Goal: Task Accomplishment & Management: Use online tool/utility

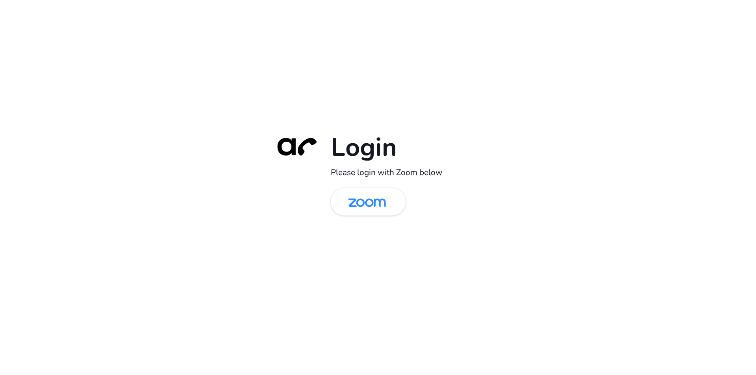
click at [81, 152] on div "Login Please login with Zoom below" at bounding box center [378, 187] width 756 height 375
click at [371, 200] on img at bounding box center [367, 203] width 54 height 26
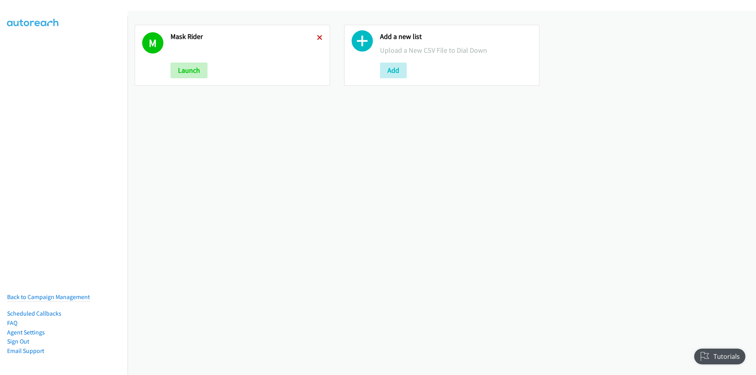
click at [319, 35] on icon at bounding box center [320, 38] width 6 height 6
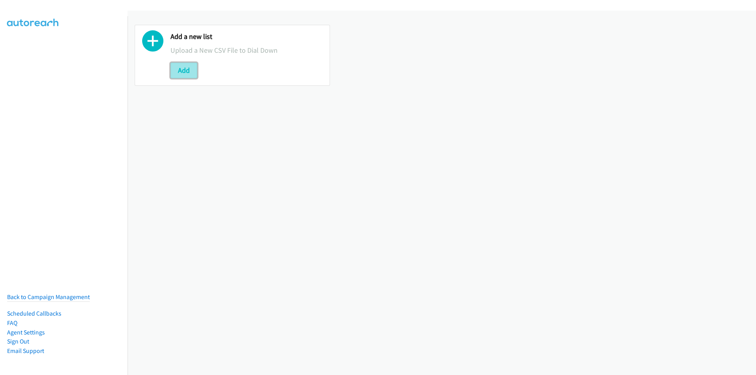
click at [178, 73] on button "Add" at bounding box center [183, 71] width 27 height 16
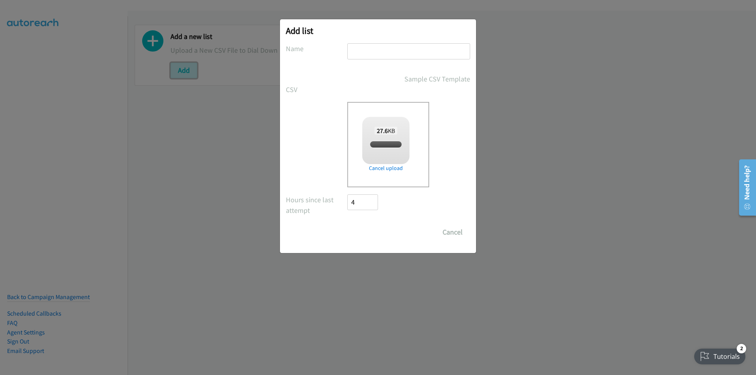
checkbox input "true"
drag, startPoint x: 171, startPoint y: 172, endPoint x: 216, endPoint y: 148, distance: 51.1
click at [171, 172] on div "Add list No phone fields were returned for that Report or List View Please uplo…" at bounding box center [378, 191] width 756 height 368
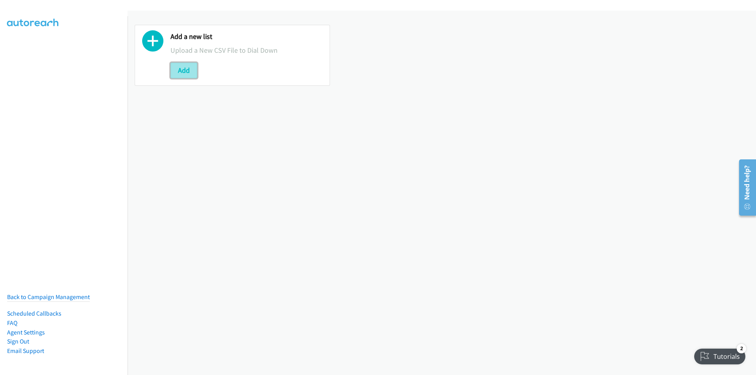
click at [185, 72] on button "Add" at bounding box center [183, 71] width 27 height 16
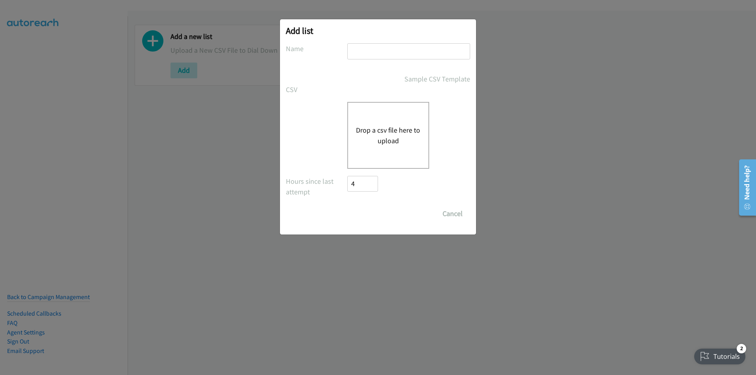
click at [377, 55] on input "text" at bounding box center [408, 51] width 123 height 16
type input "Splunk"
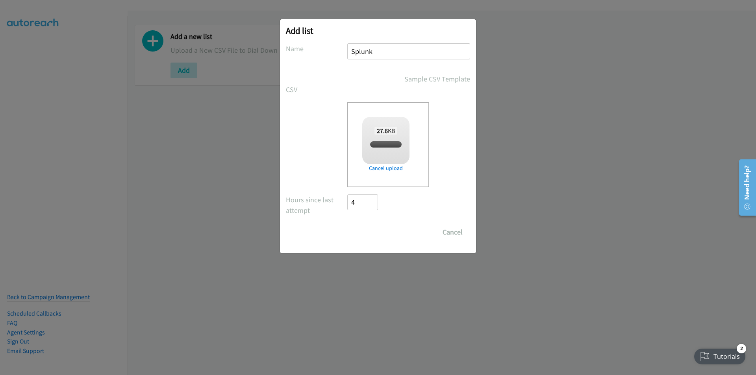
checkbox input "true"
click at [367, 232] on input "Save List" at bounding box center [367, 232] width 41 height 16
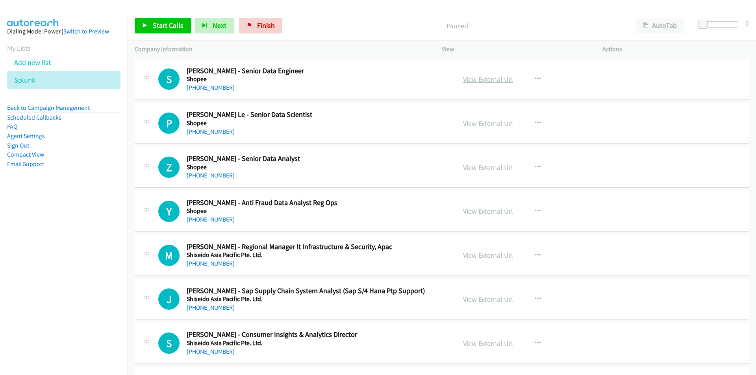
click at [503, 76] on link "View External Url" at bounding box center [488, 79] width 50 height 9
click at [159, 22] on span "Start Calls" at bounding box center [168, 25] width 31 height 9
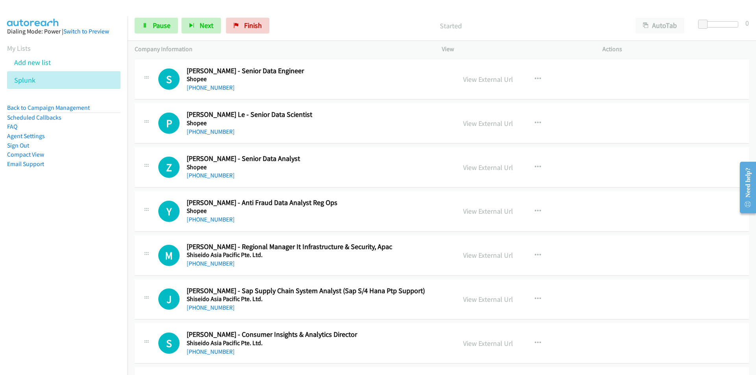
drag, startPoint x: 94, startPoint y: 261, endPoint x: 100, endPoint y: 256, distance: 8.4
click at [94, 261] on nav "Dialing Mode: Power | Switch to Preview My Lists Add new list Splunk Back to Ca…" at bounding box center [64, 203] width 128 height 375
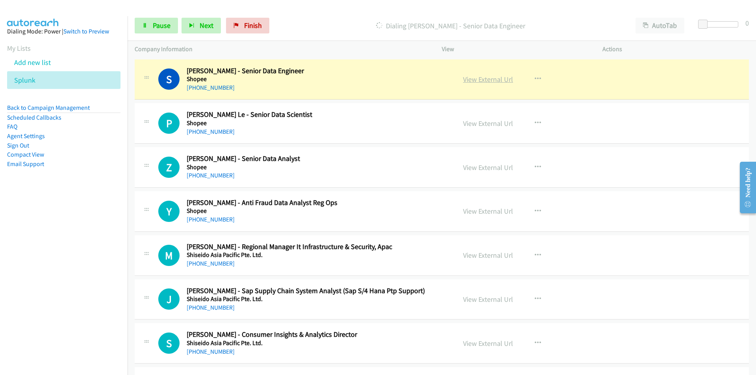
click at [499, 82] on link "View External Url" at bounding box center [488, 79] width 50 height 9
click at [157, 26] on span "Pause" at bounding box center [162, 25] width 18 height 9
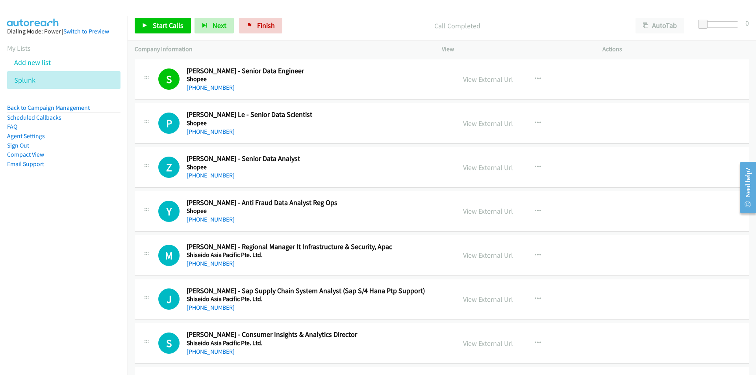
click at [65, 253] on nav "Dialing Mode: Power | Switch to Preview My Lists Add new list Splunk Back to Ca…" at bounding box center [64, 203] width 128 height 375
click at [159, 31] on link "Start Calls" at bounding box center [163, 26] width 56 height 16
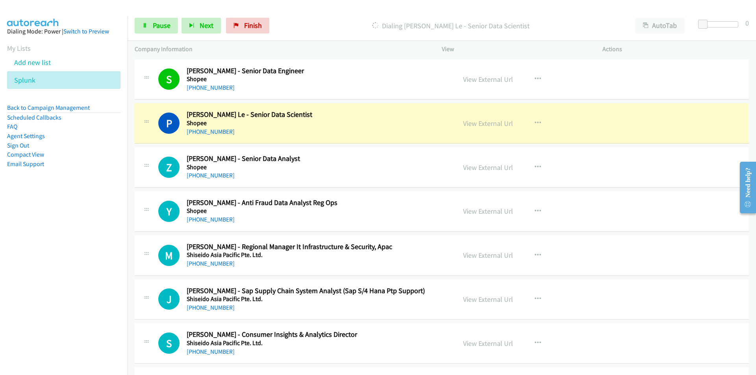
click at [71, 256] on nav "Dialing Mode: Power | Switch to Preview My Lists Add new list Splunk Back to Ca…" at bounding box center [64, 203] width 128 height 375
click at [40, 246] on nav "Dialing Mode: Power | Switch to Preview My Lists Add new list Splunk Back to Ca…" at bounding box center [64, 203] width 128 height 375
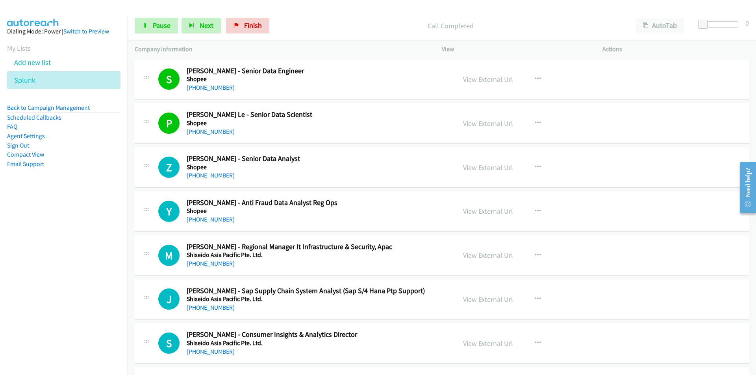
click at [67, 255] on nav "Dialing Mode: Power | Switch to Preview My Lists Add new list Splunk Back to Ca…" at bounding box center [64, 203] width 128 height 375
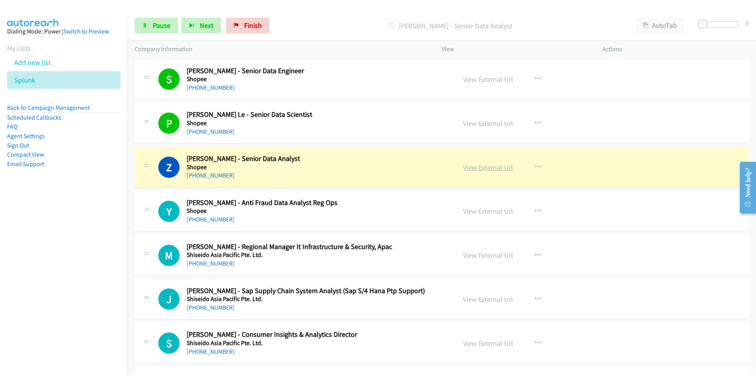
click at [490, 171] on link "View External Url" at bounding box center [488, 167] width 50 height 9
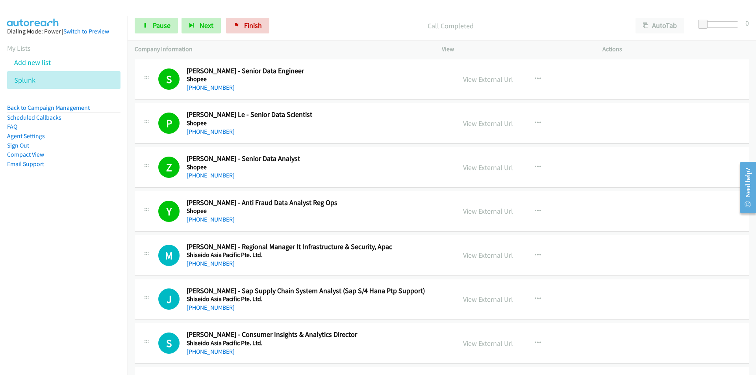
click at [134, 275] on td "M Callback Scheduled [PERSON_NAME] - Regional Manager It Infrastructure & Secur…" at bounding box center [442, 255] width 628 height 44
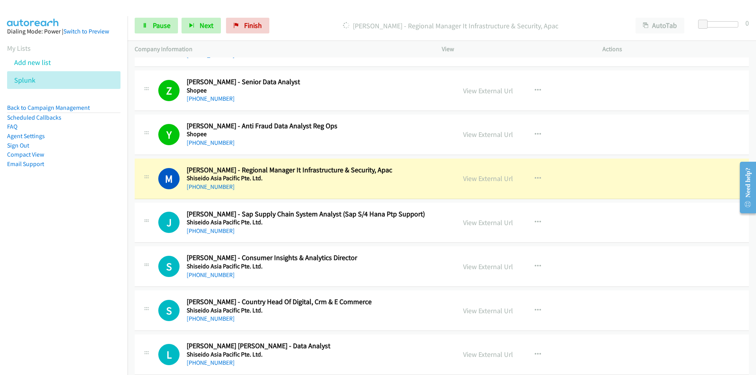
scroll to position [79, 0]
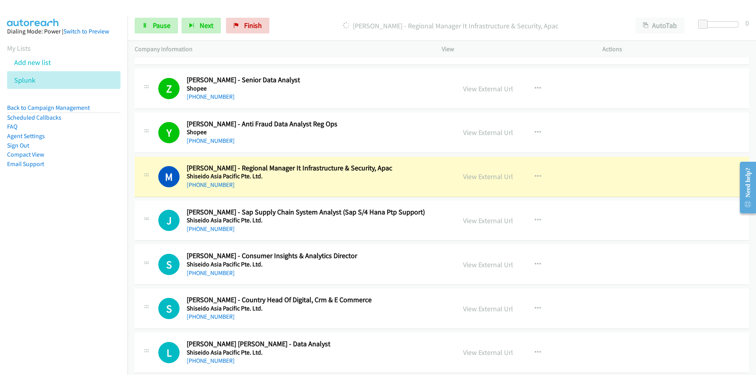
click at [83, 260] on nav "Dialing Mode: Power | Switch to Preview My Lists Add new list Splunk Back to Ca…" at bounding box center [64, 203] width 128 height 375
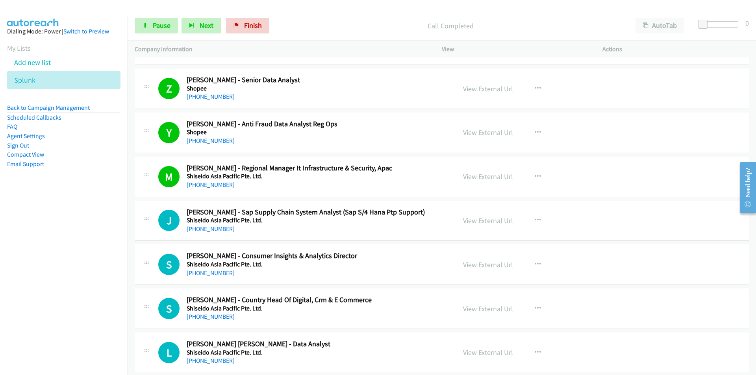
click at [117, 258] on nav "Dialing Mode: Power | Switch to Preview My Lists Add new list Splunk Back to Ca…" at bounding box center [64, 203] width 128 height 375
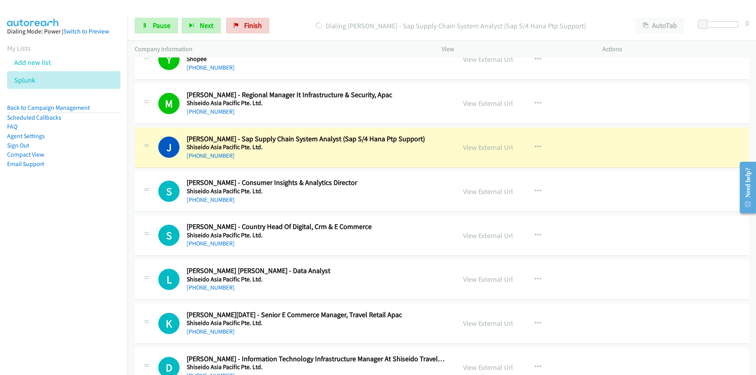
scroll to position [157, 0]
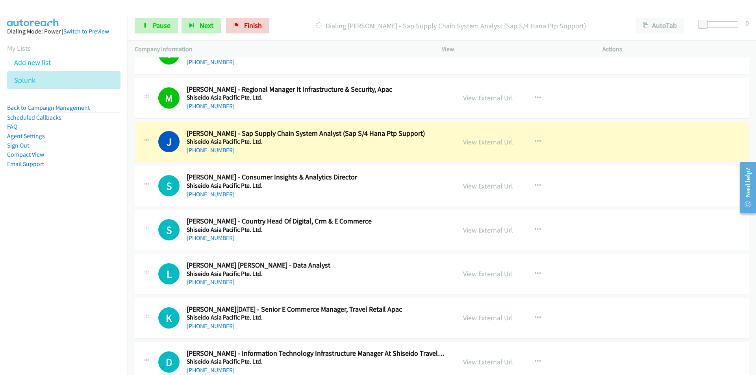
click at [89, 239] on nav "Dialing Mode: Power | Switch to Preview My Lists Add new list Splunk Back to Ca…" at bounding box center [64, 203] width 128 height 375
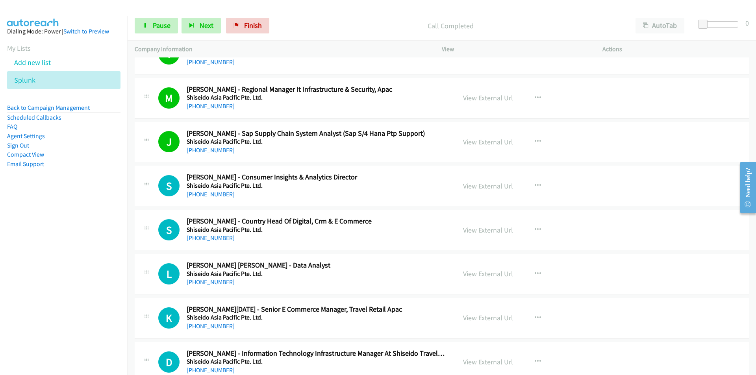
click at [111, 239] on nav "Dialing Mode: Power | Switch to Preview My Lists Add new list Splunk Back to Ca…" at bounding box center [64, 203] width 128 height 375
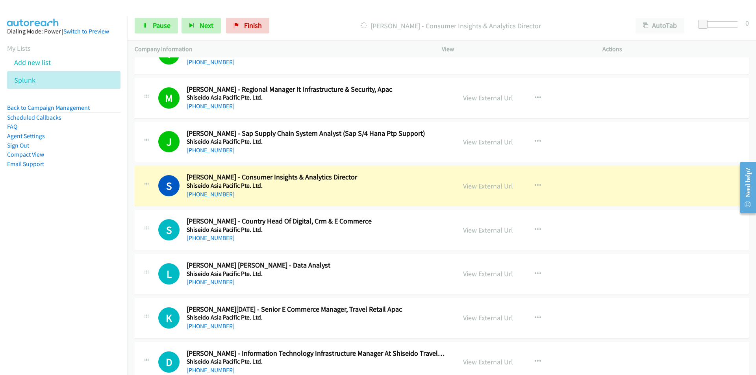
click at [76, 296] on nav "Dialing Mode: Power | Switch to Preview My Lists Add new list Splunk Back to Ca…" at bounding box center [64, 203] width 128 height 375
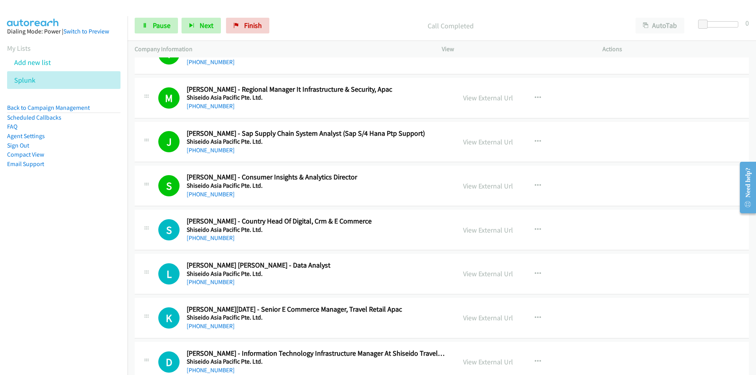
drag, startPoint x: 90, startPoint y: 284, endPoint x: 111, endPoint y: 282, distance: 21.0
click at [90, 284] on nav "Dialing Mode: Power | Switch to Preview My Lists Add new list Splunk Back to Ca…" at bounding box center [64, 203] width 128 height 375
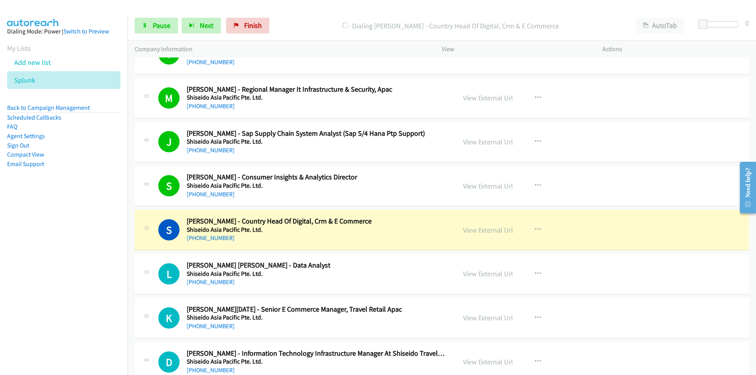
click at [100, 302] on nav "Dialing Mode: Power | Switch to Preview My Lists Add new list Splunk Back to Ca…" at bounding box center [64, 203] width 128 height 375
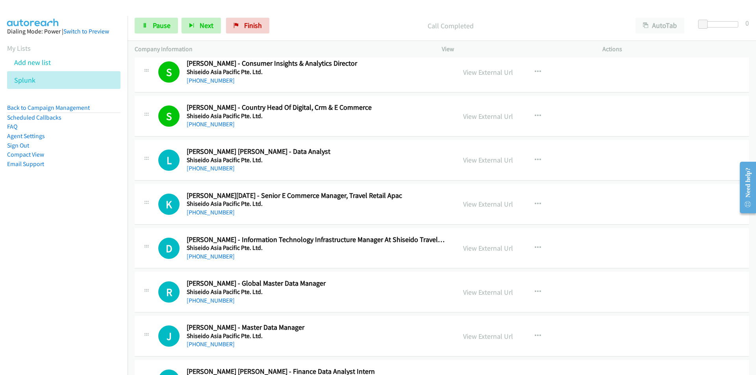
scroll to position [276, 0]
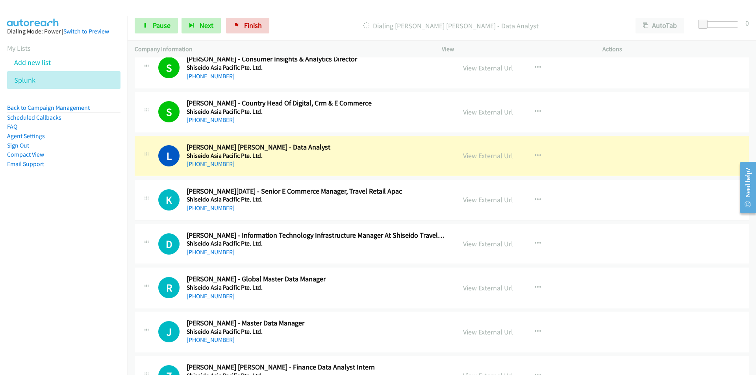
click at [83, 281] on nav "Dialing Mode: Power | Switch to Preview My Lists Add new list Splunk Back to Ca…" at bounding box center [64, 203] width 128 height 375
click at [36, 266] on nav "Dialing Mode: Power | Switch to Preview My Lists Add new list Splunk Back to Ca…" at bounding box center [64, 203] width 128 height 375
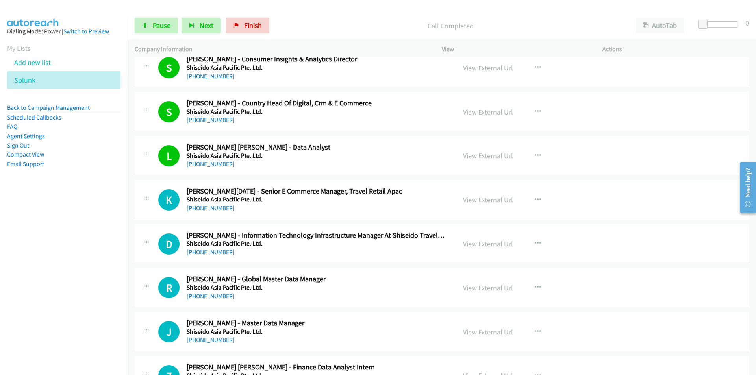
click at [41, 265] on nav "Dialing Mode: Power | Switch to Preview My Lists Add new list Splunk Back to Ca…" at bounding box center [64, 203] width 128 height 375
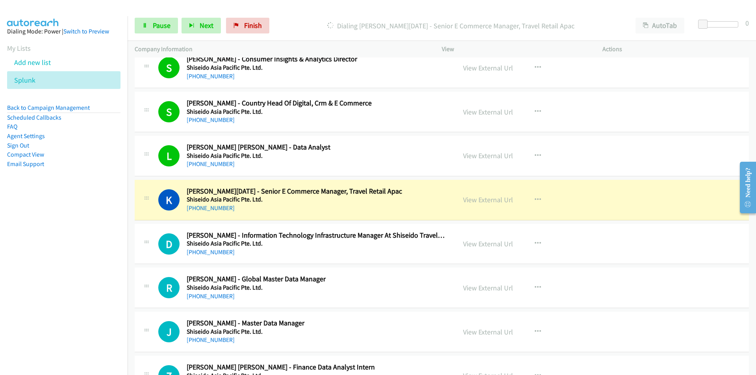
click at [15, 289] on nav "Dialing Mode: Power | Switch to Preview My Lists Add new list Splunk Back to Ca…" at bounding box center [64, 203] width 128 height 375
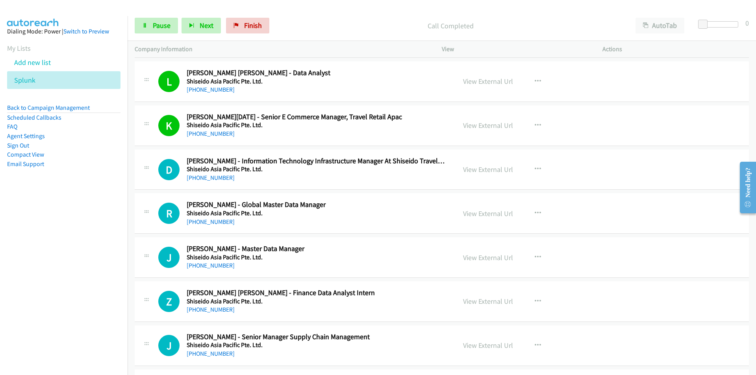
scroll to position [394, 0]
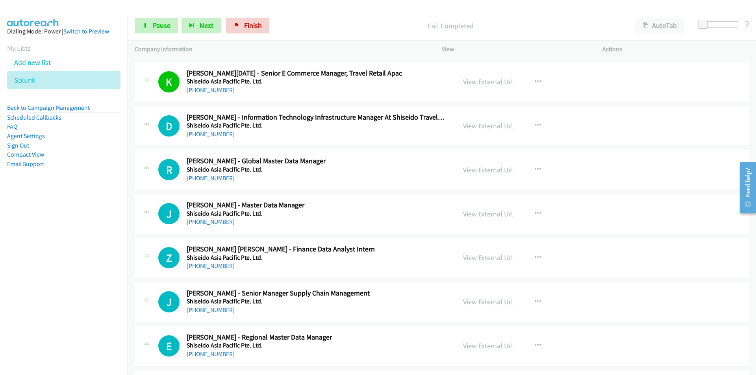
click at [73, 246] on nav "Dialing Mode: Power | Switch to Preview My Lists Add new list Splunk Back to Ca…" at bounding box center [64, 203] width 128 height 375
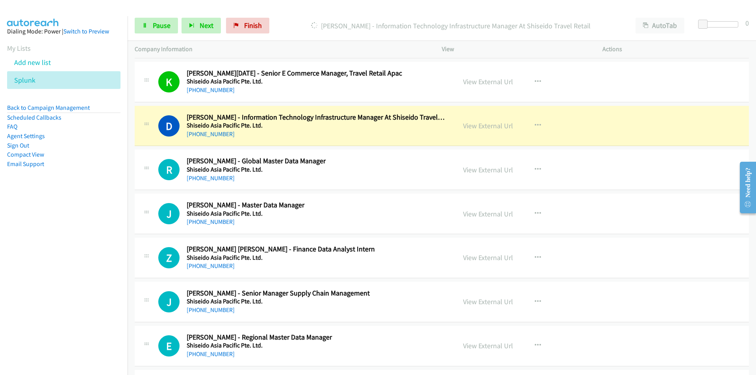
click at [92, 271] on nav "Dialing Mode: Power | Switch to Preview My Lists Add new list Splunk Back to Ca…" at bounding box center [64, 203] width 128 height 375
click at [96, 271] on nav "Dialing Mode: Power | Switch to Preview My Lists Add new list Splunk Back to Ca…" at bounding box center [64, 203] width 128 height 375
click at [44, 280] on nav "Dialing Mode: Power | Switch to Preview My Lists Add new list Splunk Back to Ca…" at bounding box center [64, 203] width 128 height 375
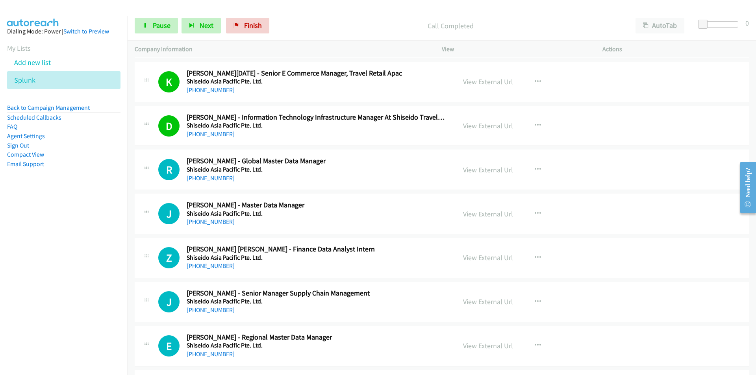
click at [62, 306] on nav "Dialing Mode: Power | Switch to Preview My Lists Add new list Splunk Back to Ca…" at bounding box center [64, 203] width 128 height 375
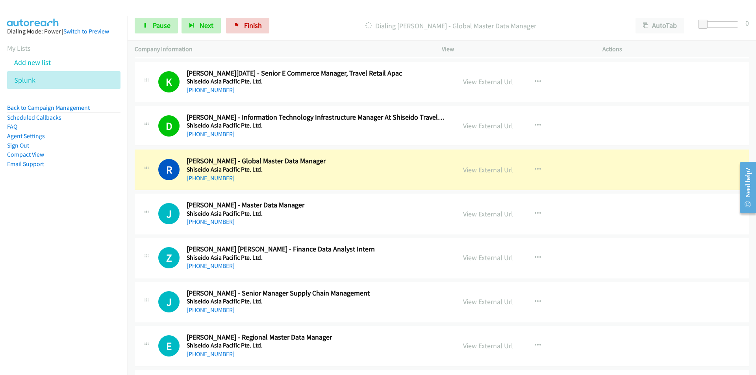
click at [77, 285] on nav "Dialing Mode: Power | Switch to Preview My Lists Add new list Splunk Back to Ca…" at bounding box center [64, 203] width 128 height 375
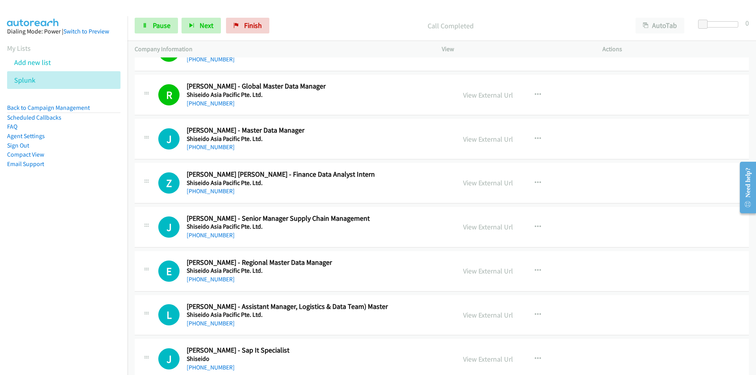
scroll to position [472, 0]
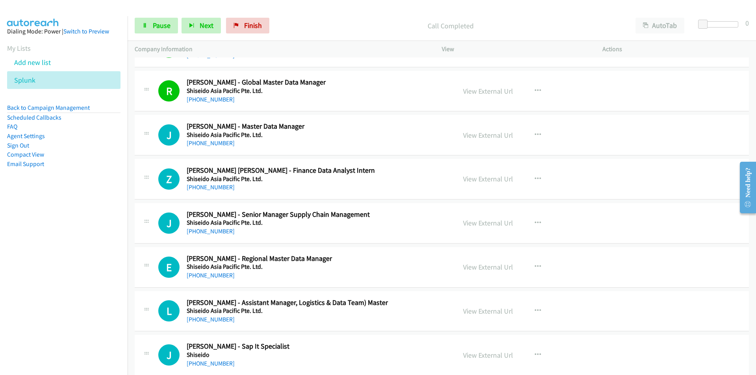
click at [39, 308] on nav "Dialing Mode: Power | Switch to Preview My Lists Add new list Splunk Back to Ca…" at bounding box center [64, 203] width 128 height 375
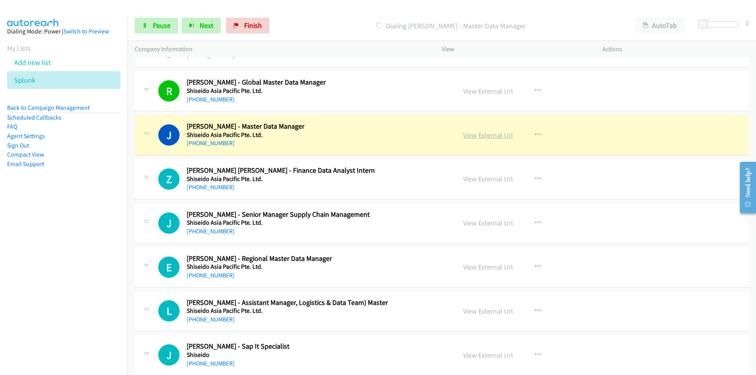
click at [496, 137] on link "View External Url" at bounding box center [488, 135] width 50 height 9
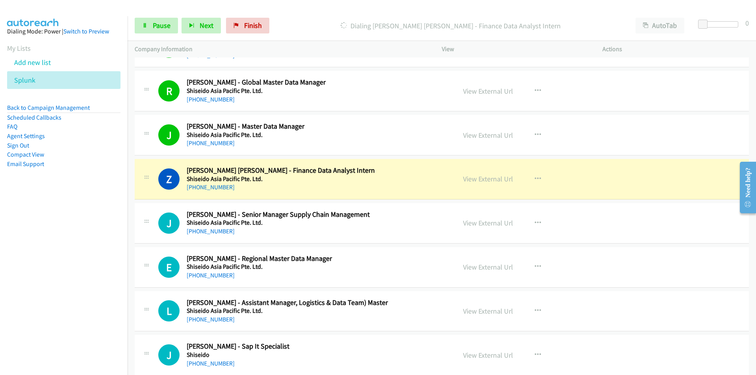
click at [61, 285] on nav "Dialing Mode: Power | Switch to Preview My Lists Add new list Splunk Back to Ca…" at bounding box center [64, 203] width 128 height 375
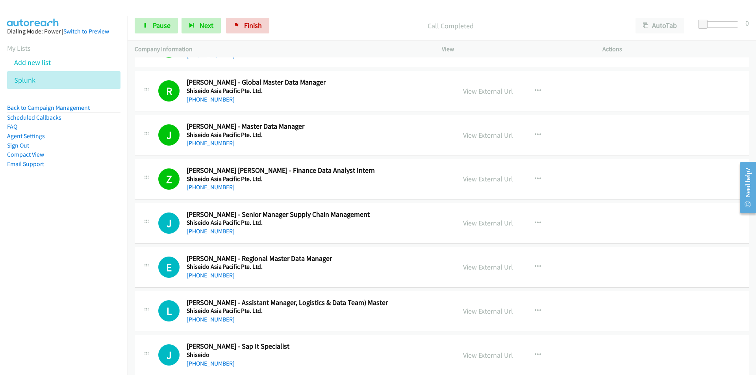
click at [97, 299] on nav "Dialing Mode: Power | Switch to Preview My Lists Add new list Splunk Back to Ca…" at bounding box center [64, 203] width 128 height 375
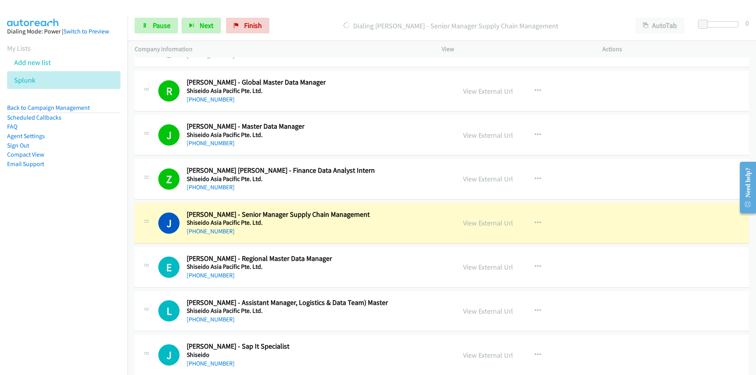
click at [35, 325] on nav "Dialing Mode: Power | Switch to Preview My Lists Add new list Splunk Back to Ca…" at bounding box center [64, 203] width 128 height 375
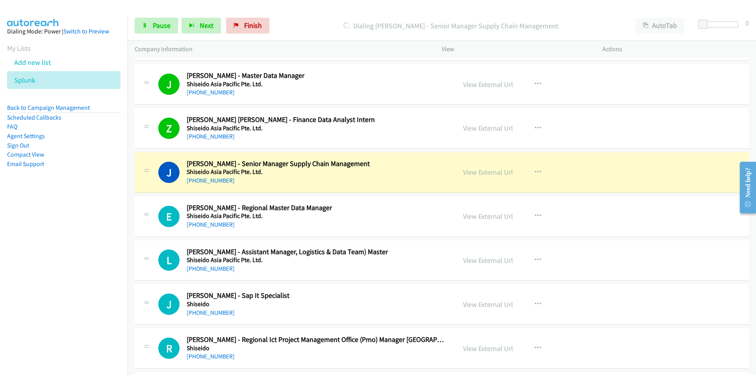
scroll to position [551, 0]
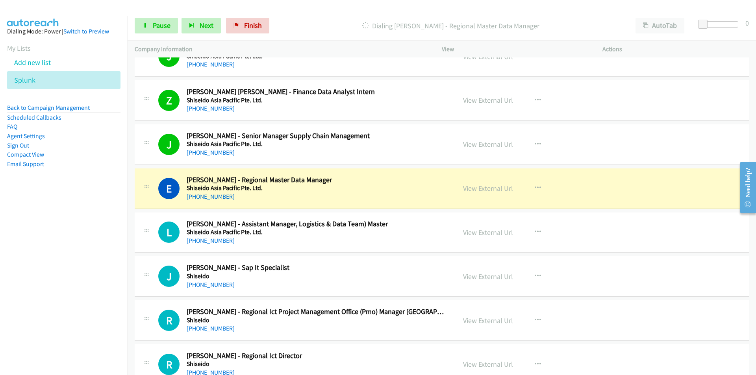
click at [103, 292] on nav "Dialing Mode: Power | Switch to Preview My Lists Add new list Splunk Back to Ca…" at bounding box center [64, 203] width 128 height 375
click at [96, 269] on nav "Dialing Mode: Power | Switch to Preview My Lists Add new list Splunk Back to Ca…" at bounding box center [64, 203] width 128 height 375
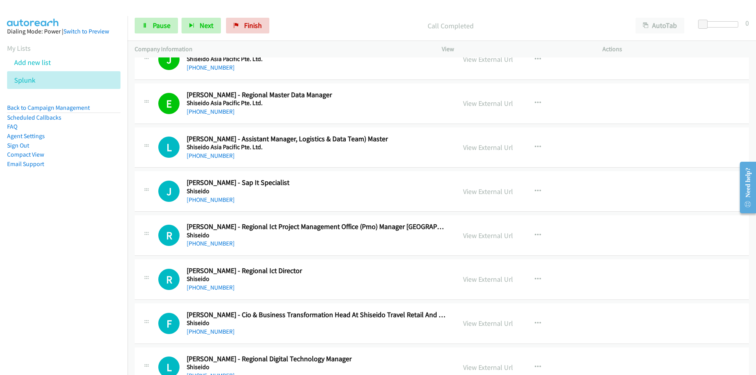
scroll to position [630, 0]
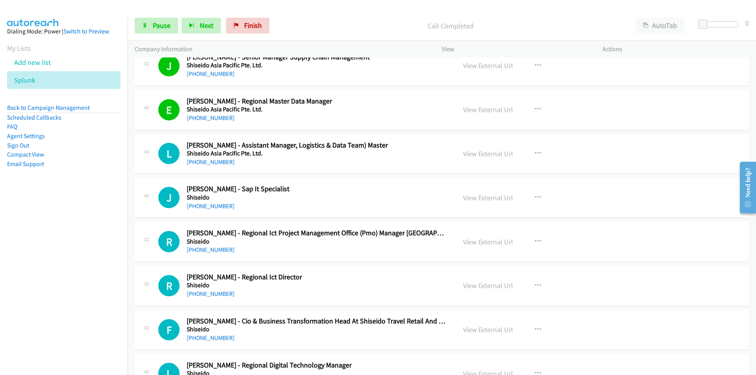
drag, startPoint x: 94, startPoint y: 292, endPoint x: 121, endPoint y: 288, distance: 27.8
click at [94, 292] on nav "Dialing Mode: Power | Switch to Preview My Lists Add new list Splunk Back to Ca…" at bounding box center [64, 203] width 128 height 375
click at [112, 279] on nav "Dialing Mode: Power | Switch to Preview My Lists Add new list Splunk Back to Ca…" at bounding box center [64, 203] width 128 height 375
click at [67, 305] on nav "Dialing Mode: Power | Switch to Preview My Lists Add new list Splunk Back to Ca…" at bounding box center [64, 203] width 128 height 375
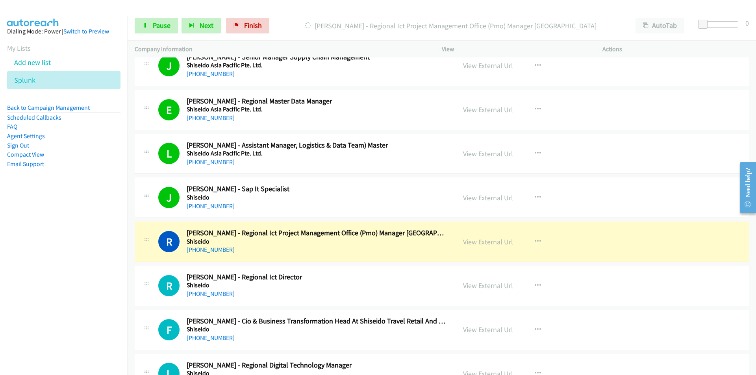
click at [116, 305] on nav "Dialing Mode: Power | Switch to Preview My Lists Add new list Splunk Back to Ca…" at bounding box center [64, 203] width 128 height 375
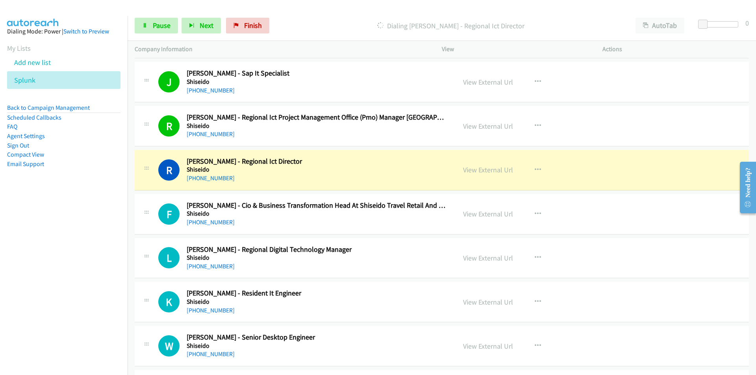
scroll to position [748, 0]
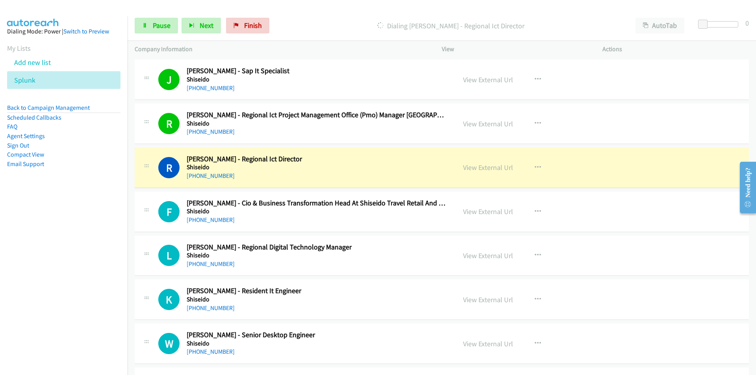
click at [75, 275] on nav "Dialing Mode: Power | Switch to Preview My Lists Add new list Splunk Back to Ca…" at bounding box center [64, 203] width 128 height 375
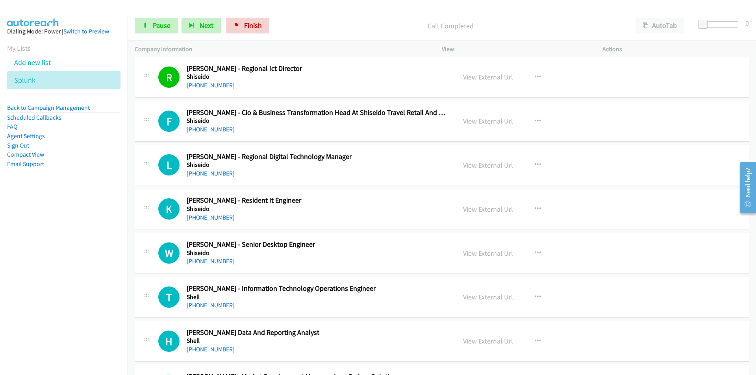
scroll to position [866, 0]
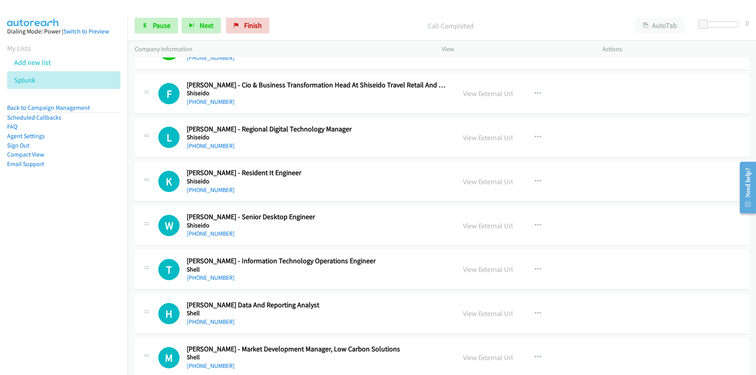
click at [102, 228] on nav "Dialing Mode: Power | Switch to Preview My Lists Add new list Splunk Back to Ca…" at bounding box center [64, 203] width 128 height 375
click at [10, 278] on nav "Dialing Mode: Power | Switch to Preview My Lists Add new list Splunk Back to Ca…" at bounding box center [64, 203] width 128 height 375
click at [108, 240] on nav "Dialing Mode: Power | Switch to Preview My Lists Add new list Splunk Back to Ca…" at bounding box center [64, 203] width 128 height 375
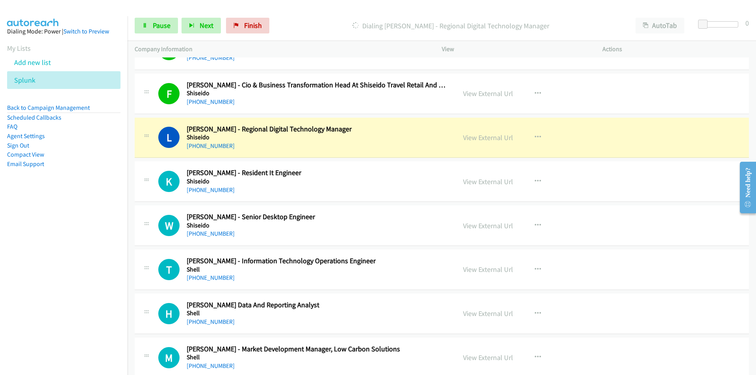
click at [80, 272] on nav "Dialing Mode: Power | Switch to Preview My Lists Add new list Splunk Back to Ca…" at bounding box center [64, 203] width 128 height 375
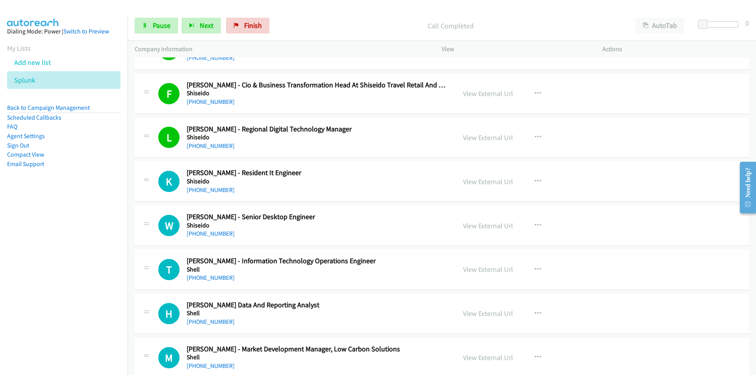
click at [74, 258] on nav "Dialing Mode: Power | Switch to Preview My Lists Add new list Splunk Back to Ca…" at bounding box center [64, 203] width 128 height 375
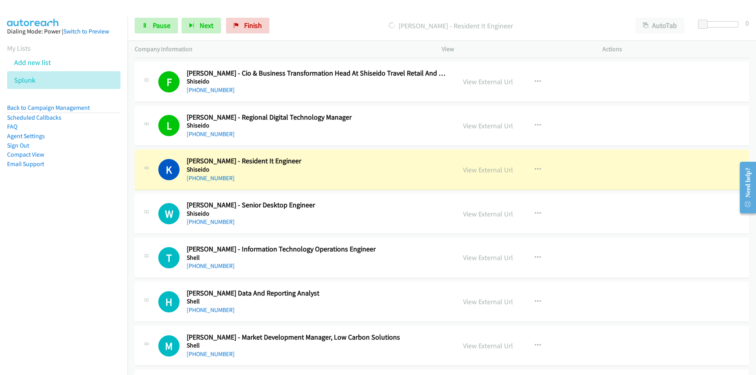
scroll to position [905, 0]
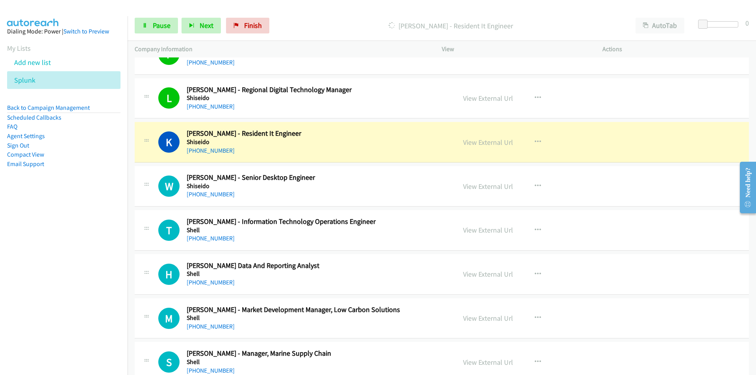
click at [74, 257] on nav "Dialing Mode: Power | Switch to Preview My Lists Add new list Splunk Back to Ca…" at bounding box center [64, 203] width 128 height 375
click at [33, 266] on nav "Dialing Mode: Power | Switch to Preview My Lists Add new list Splunk Back to Ca…" at bounding box center [64, 203] width 128 height 375
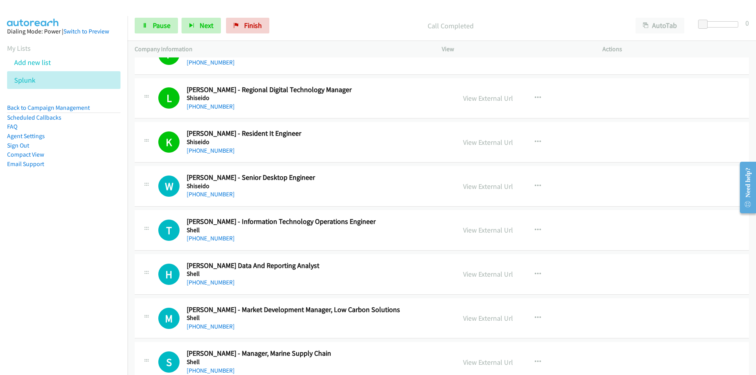
click at [112, 282] on nav "Dialing Mode: Power | Switch to Preview My Lists Add new list Splunk Back to Ca…" at bounding box center [64, 203] width 128 height 375
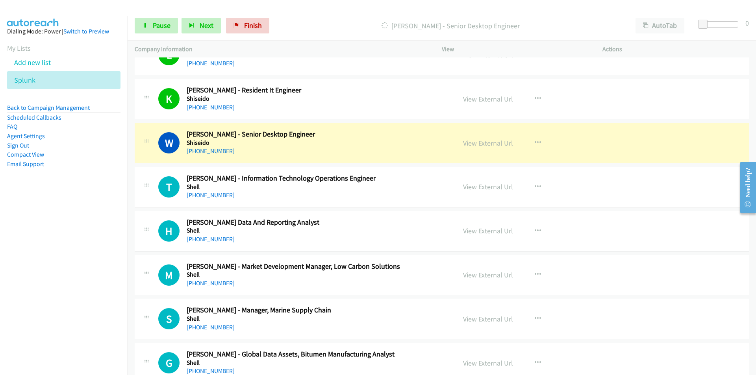
scroll to position [984, 0]
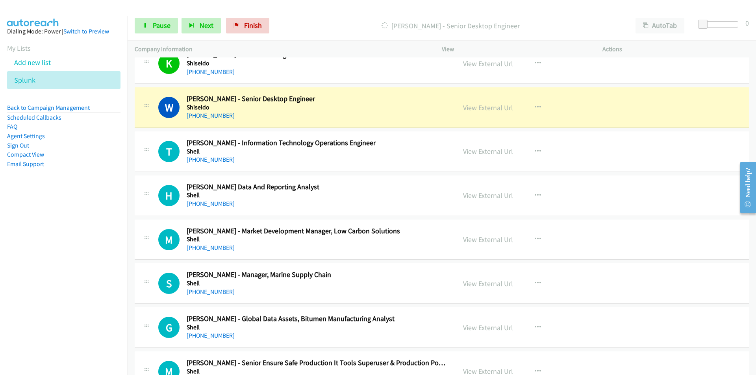
click at [20, 281] on nav "Dialing Mode: Power | Switch to Preview My Lists Add new list Splunk Back to Ca…" at bounding box center [64, 203] width 128 height 375
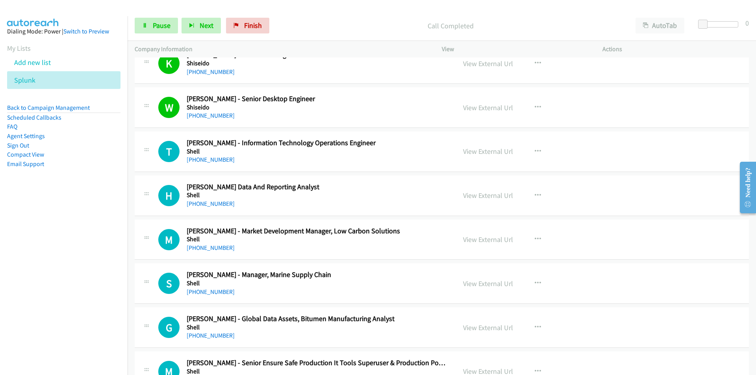
click at [67, 252] on nav "Dialing Mode: Power | Switch to Preview My Lists Add new list Splunk Back to Ca…" at bounding box center [64, 203] width 128 height 375
click at [59, 256] on nav "Dialing Mode: Power | Switch to Preview My Lists Add new list Splunk Back to Ca…" at bounding box center [64, 203] width 128 height 375
click at [83, 287] on nav "Dialing Mode: Power | Switch to Preview My Lists Add new list Splunk Back to Ca…" at bounding box center [64, 203] width 128 height 375
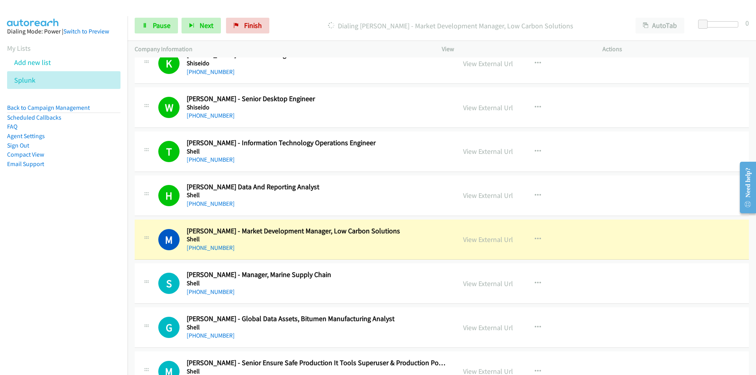
click at [456, 8] on div at bounding box center [374, 15] width 749 height 30
click at [98, 267] on nav "Dialing Mode: Power | Switch to Preview My Lists Add new list Splunk Back to Ca…" at bounding box center [64, 203] width 128 height 375
click at [39, 272] on nav "Dialing Mode: Power | Switch to Preview My Lists Add new list Splunk Back to Ca…" at bounding box center [64, 203] width 128 height 375
click at [492, 242] on link "View External Url" at bounding box center [488, 239] width 50 height 9
click at [152, 22] on link "Pause" at bounding box center [156, 26] width 43 height 16
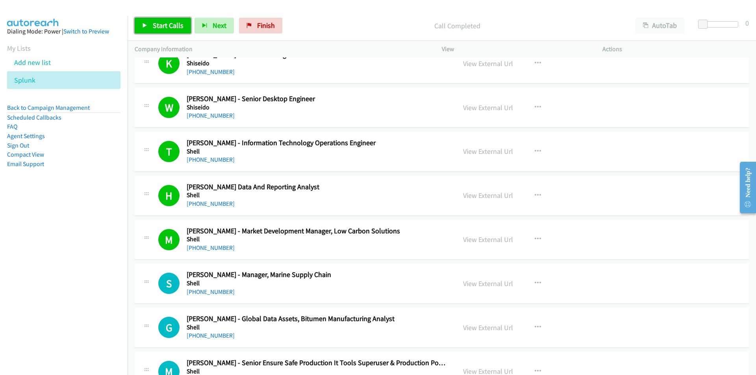
click at [158, 30] on span "Start Calls" at bounding box center [168, 25] width 31 height 9
drag, startPoint x: 109, startPoint y: 308, endPoint x: 129, endPoint y: 305, distance: 20.0
click at [109, 308] on nav "Dialing Mode: Power | Switch to Preview My Lists Add new list Splunk Back to Ca…" at bounding box center [64, 203] width 128 height 375
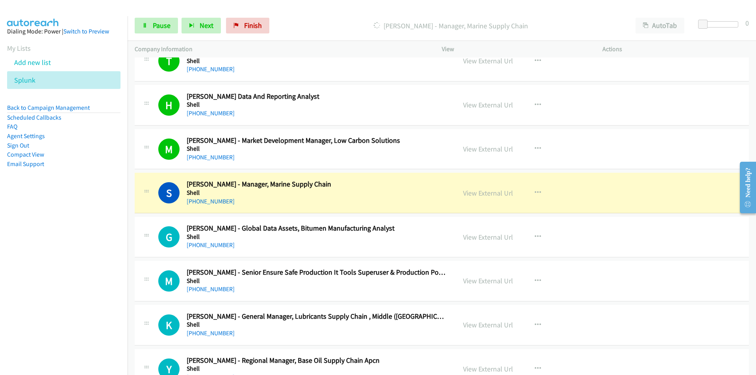
scroll to position [1102, 0]
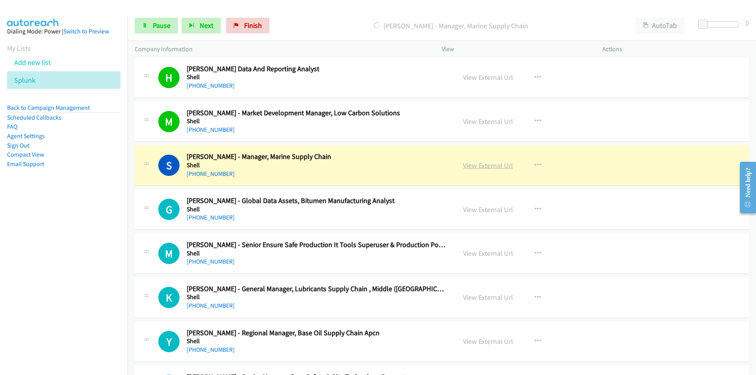
click at [494, 167] on link "View External Url" at bounding box center [488, 165] width 50 height 9
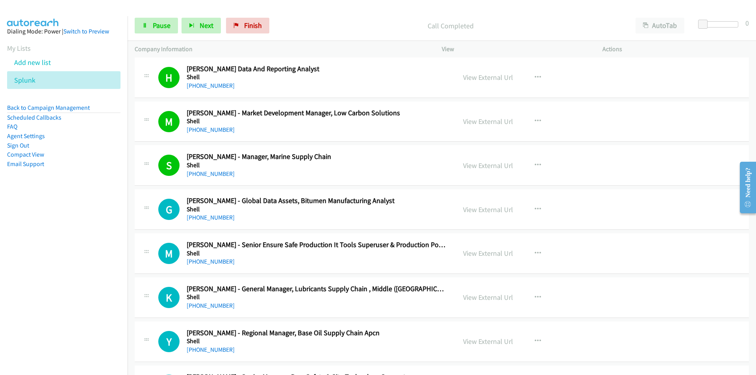
click at [74, 308] on nav "Dialing Mode: Power | Switch to Preview My Lists Add new list Splunk Back to Ca…" at bounding box center [64, 203] width 128 height 375
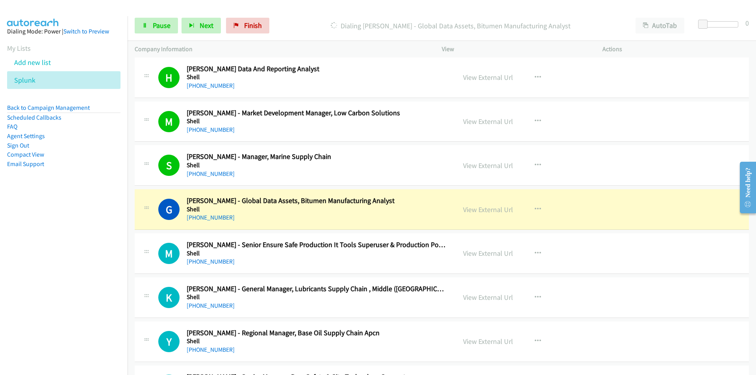
drag, startPoint x: 106, startPoint y: 255, endPoint x: 115, endPoint y: 254, distance: 8.3
click at [106, 255] on nav "Dialing Mode: Power | Switch to Preview My Lists Add new list Splunk Back to Ca…" at bounding box center [64, 203] width 128 height 375
click at [470, 206] on link "View External Url" at bounding box center [488, 209] width 50 height 9
click at [144, 25] on icon at bounding box center [145, 26] width 6 height 6
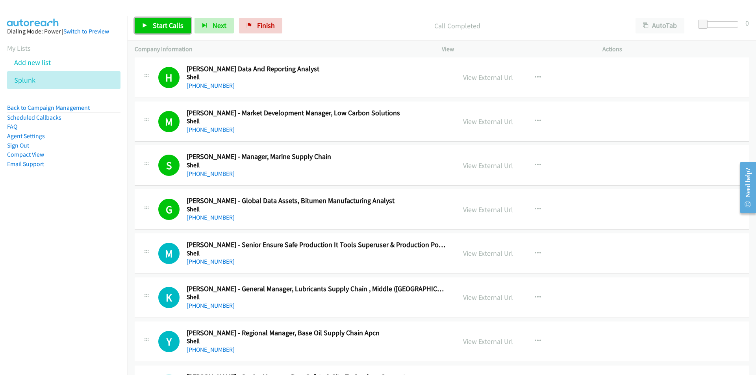
click at [156, 24] on span "Start Calls" at bounding box center [168, 25] width 31 height 9
click at [91, 278] on nav "Dialing Mode: Power | Switch to Preview My Lists Add new list Splunk Back to Ca…" at bounding box center [64, 203] width 128 height 375
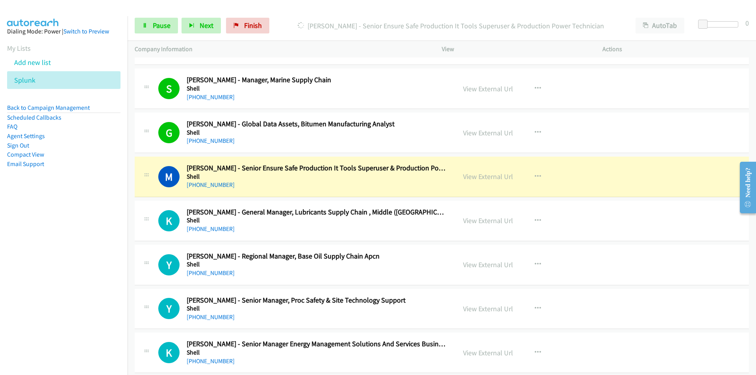
scroll to position [1181, 0]
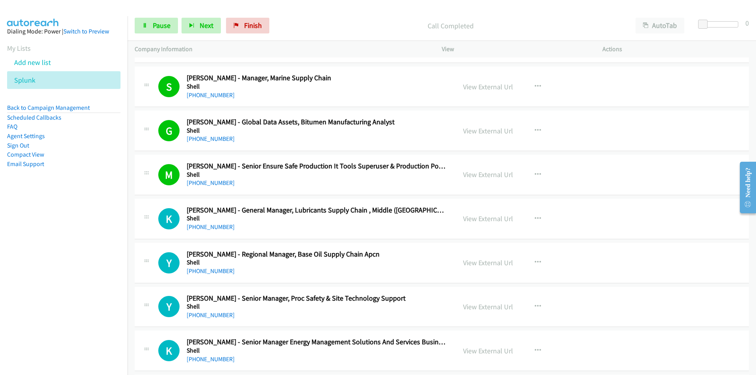
click at [54, 277] on nav "Dialing Mode: Power | Switch to Preview My Lists Add new list Splunk Back to Ca…" at bounding box center [64, 203] width 128 height 375
click at [97, 265] on nav "Dialing Mode: Power | Switch to Preview My Lists Add new list Splunk Back to Ca…" at bounding box center [64, 203] width 128 height 375
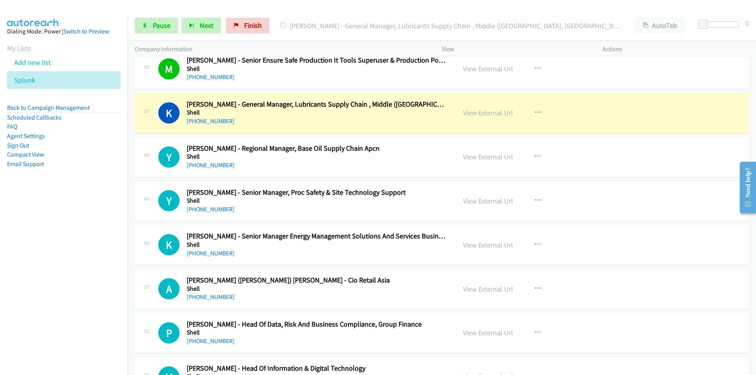
scroll to position [1299, 0]
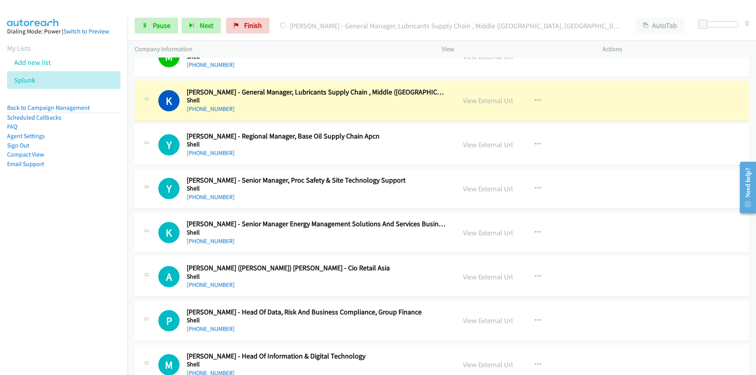
drag, startPoint x: 86, startPoint y: 253, endPoint x: 92, endPoint y: 252, distance: 6.0
click at [86, 253] on nav "Dialing Mode: Power | Switch to Preview My Lists Add new list Splunk Back to Ca…" at bounding box center [64, 203] width 128 height 375
click at [85, 258] on nav "Dialing Mode: Power | Switch to Preview My Lists Add new list Splunk Back to Ca…" at bounding box center [64, 203] width 128 height 375
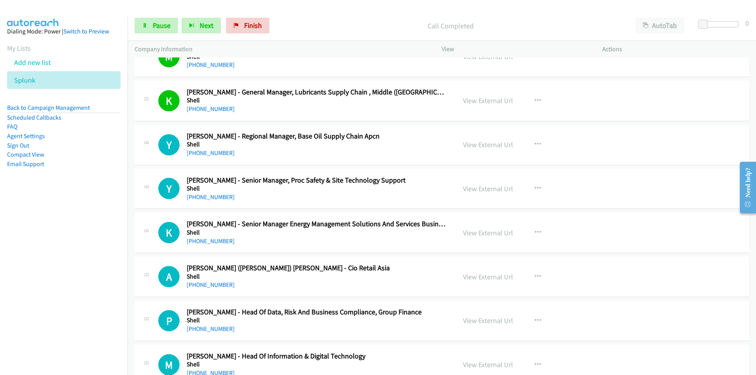
click at [92, 246] on nav "Dialing Mode: Power | Switch to Preview My Lists Add new list Splunk Back to Ca…" at bounding box center [64, 203] width 128 height 375
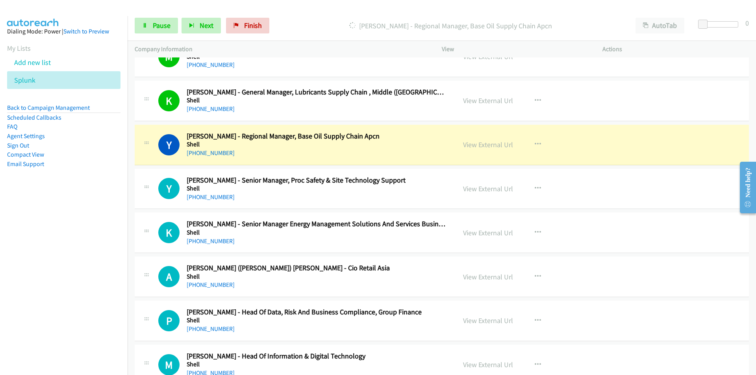
drag, startPoint x: 76, startPoint y: 263, endPoint x: 92, endPoint y: 255, distance: 18.0
click at [76, 263] on nav "Dialing Mode: Power | Switch to Preview My Lists Add new list Splunk Back to Ca…" at bounding box center [64, 203] width 128 height 375
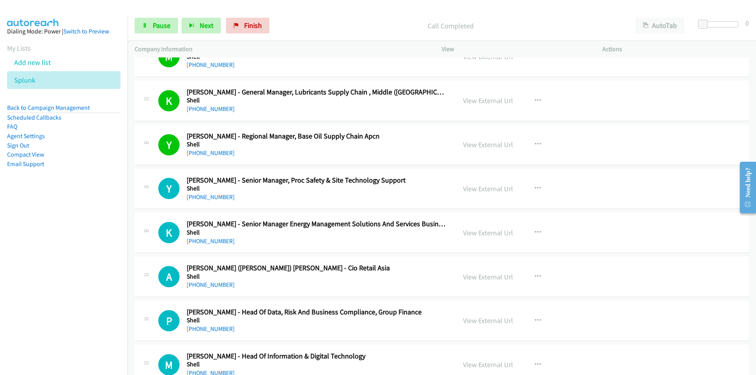
click at [99, 257] on nav "Dialing Mode: Power | Switch to Preview My Lists Add new list Splunk Back to Ca…" at bounding box center [64, 203] width 128 height 375
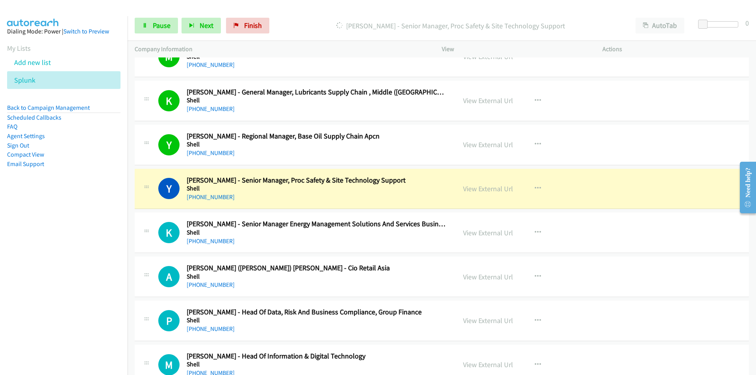
click at [54, 310] on nav "Dialing Mode: Power | Switch to Preview My Lists Add new list Splunk Back to Ca…" at bounding box center [64, 203] width 128 height 375
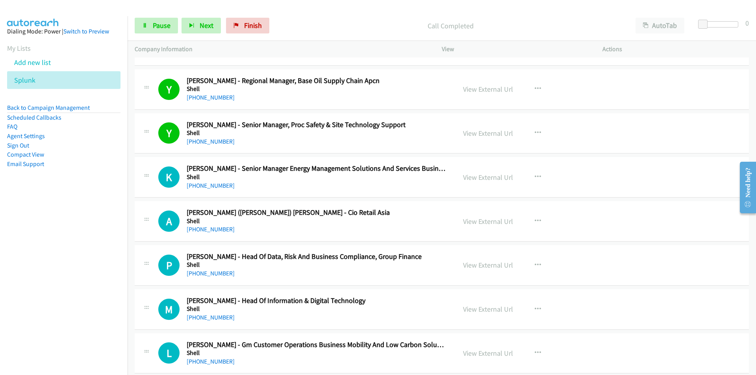
scroll to position [1378, 0]
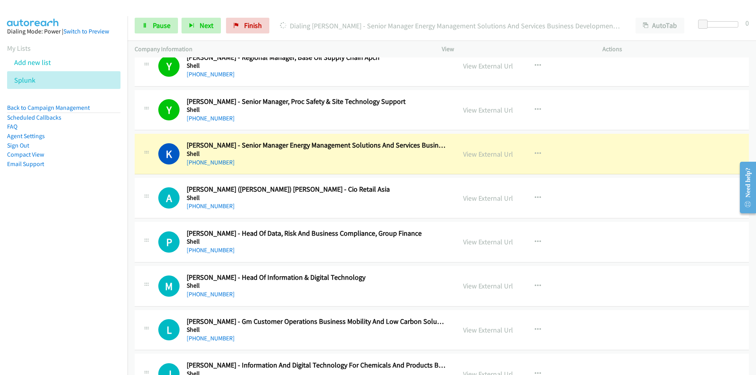
click at [59, 244] on nav "Dialing Mode: Power | Switch to Preview My Lists Add new list Splunk Back to Ca…" at bounding box center [64, 203] width 128 height 375
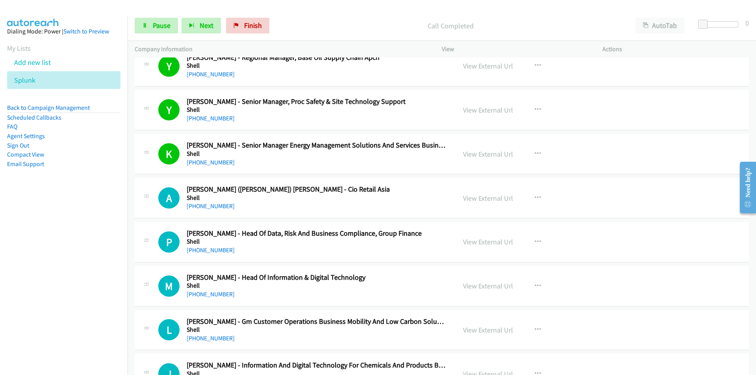
click at [50, 272] on nav "Dialing Mode: Power | Switch to Preview My Lists Add new list Splunk Back to Ca…" at bounding box center [64, 203] width 128 height 375
click at [95, 276] on nav "Dialing Mode: Power | Switch to Preview My Lists Add new list Splunk Back to Ca…" at bounding box center [64, 203] width 128 height 375
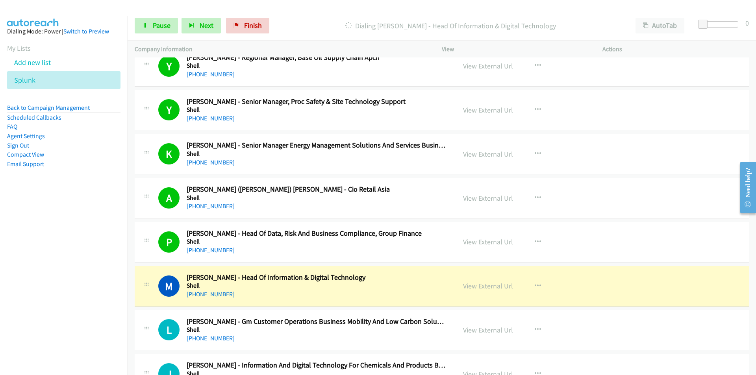
click at [41, 325] on nav "Dialing Mode: Power | Switch to Preview My Lists Add new list Splunk Back to Ca…" at bounding box center [64, 203] width 128 height 375
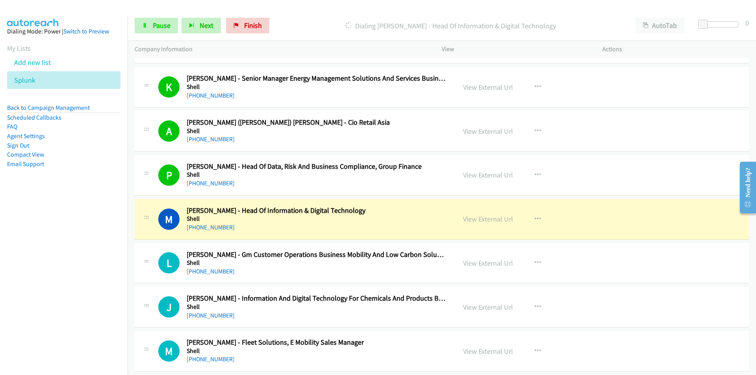
scroll to position [1456, 0]
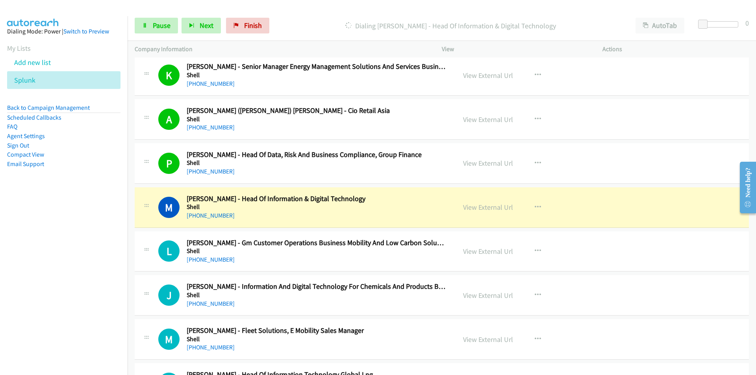
click at [86, 282] on nav "Dialing Mode: Power | Switch to Preview My Lists Add new list Splunk Back to Ca…" at bounding box center [64, 203] width 128 height 375
click at [483, 211] on link "View External Url" at bounding box center [488, 207] width 50 height 9
click at [161, 24] on span "Pause" at bounding box center [162, 25] width 18 height 9
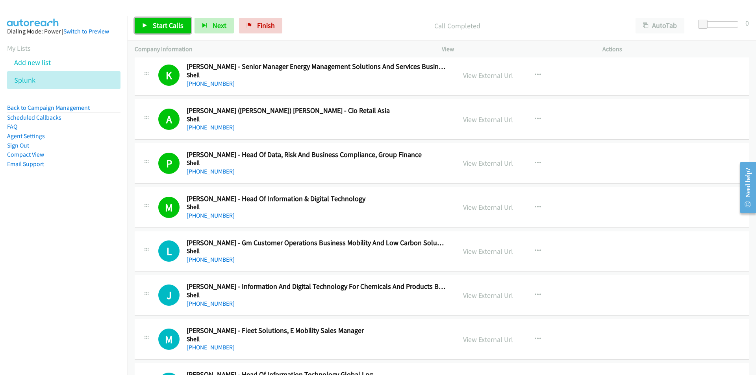
click at [164, 28] on span "Start Calls" at bounding box center [168, 25] width 31 height 9
drag, startPoint x: 74, startPoint y: 292, endPoint x: 81, endPoint y: 290, distance: 7.5
click at [74, 292] on nav "Dialing Mode: Power | Switch to Preview My Lists Add new list Splunk Back to Ca…" at bounding box center [64, 203] width 128 height 375
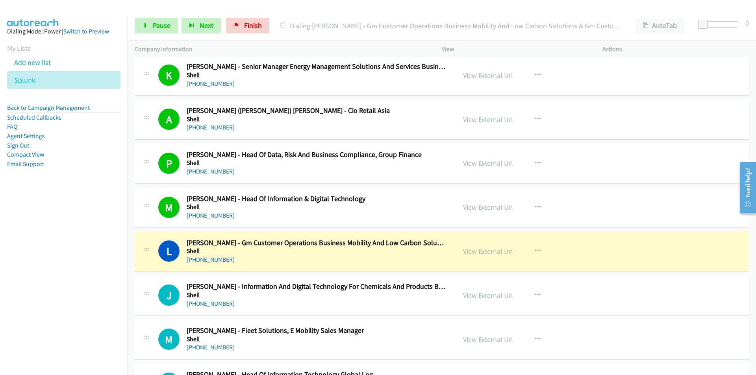
click at [94, 283] on nav "Dialing Mode: Power | Switch to Preview My Lists Add new list Splunk Back to Ca…" at bounding box center [64, 203] width 128 height 375
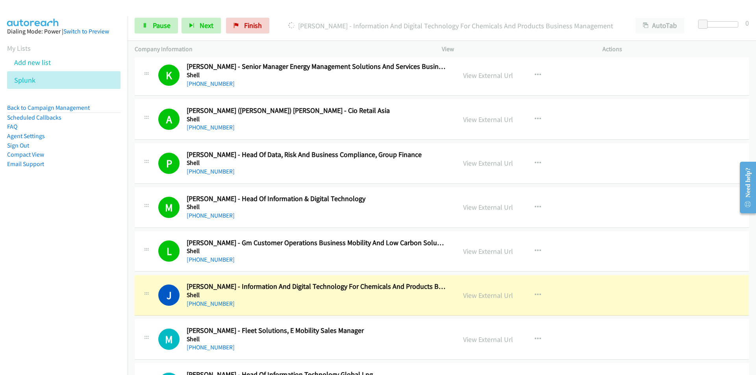
click at [94, 283] on nav "Dialing Mode: Power | Switch to Preview My Lists Add new list Splunk Back to Ca…" at bounding box center [64, 203] width 128 height 375
click at [85, 305] on nav "Dialing Mode: Power | Switch to Preview My Lists Add new list Splunk Back to Ca…" at bounding box center [64, 203] width 128 height 375
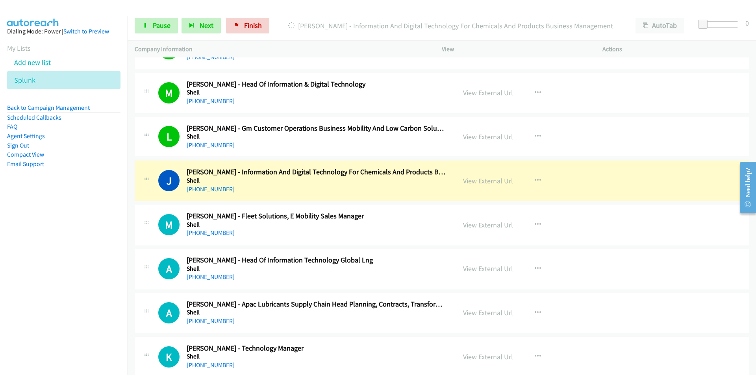
scroll to position [1574, 0]
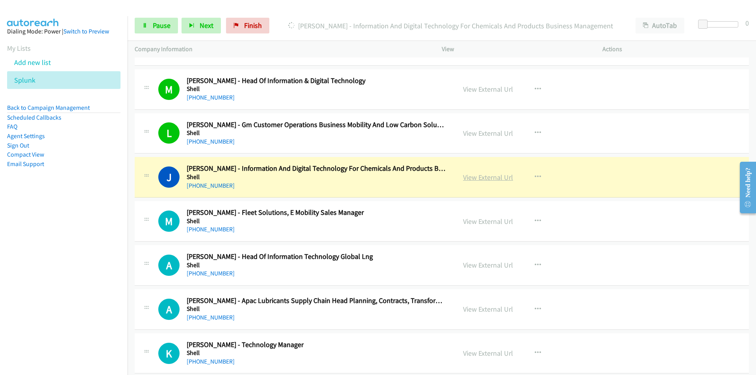
click at [485, 176] on link "View External Url" at bounding box center [488, 177] width 50 height 9
click at [146, 26] on icon at bounding box center [145, 26] width 6 height 6
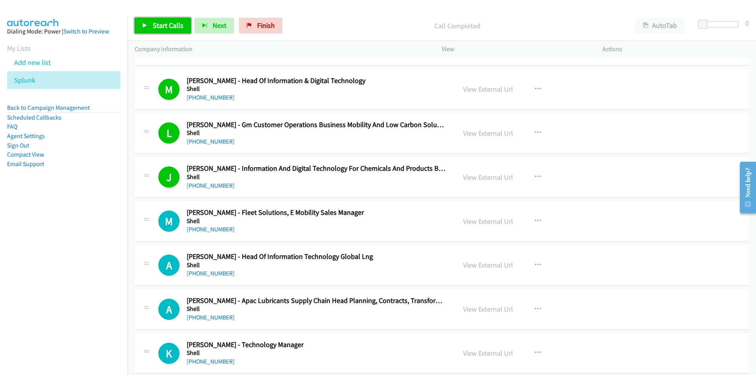
click at [154, 30] on link "Start Calls" at bounding box center [163, 26] width 56 height 16
drag, startPoint x: 100, startPoint y: 272, endPoint x: 104, endPoint y: 270, distance: 4.6
click at [100, 272] on nav "Dialing Mode: Power | Switch to Preview My Lists Add new list Splunk Back to Ca…" at bounding box center [64, 203] width 128 height 375
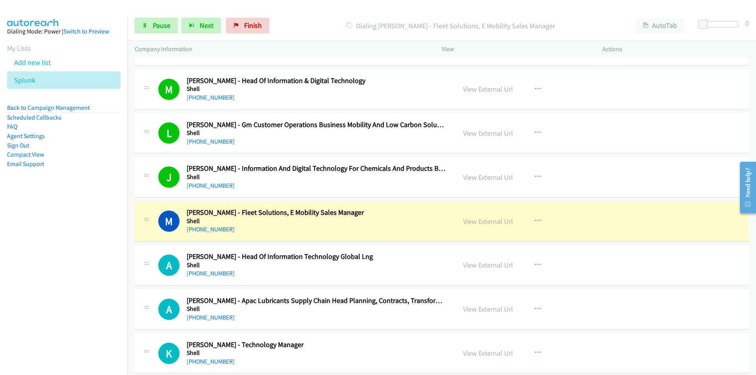
drag, startPoint x: 55, startPoint y: 280, endPoint x: 109, endPoint y: 272, distance: 54.4
click at [57, 279] on nav "Dialing Mode: Power | Switch to Preview My Lists Add new list Splunk Back to Ca…" at bounding box center [64, 203] width 128 height 375
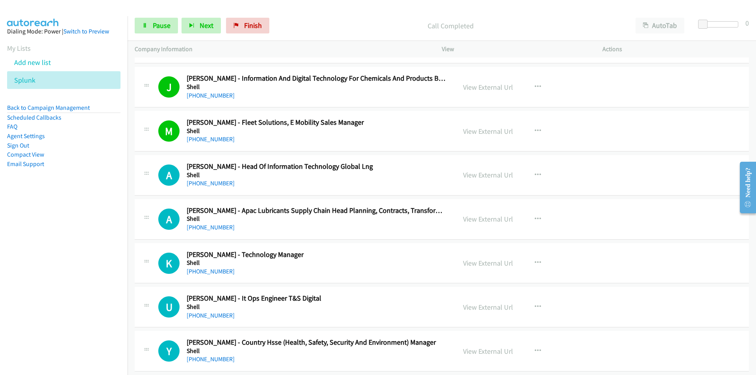
scroll to position [1693, 0]
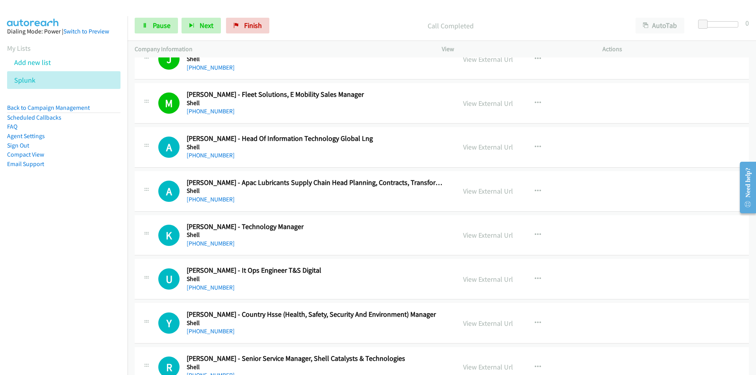
click at [90, 279] on nav "Dialing Mode: Power | Switch to Preview My Lists Add new list Splunk Back to Ca…" at bounding box center [64, 203] width 128 height 375
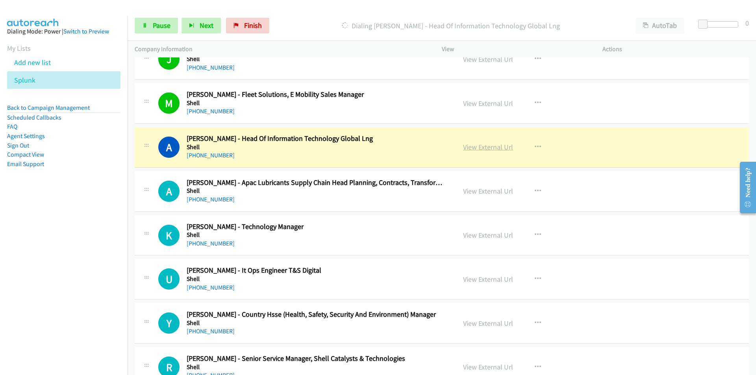
click at [473, 145] on link "View External Url" at bounding box center [488, 146] width 50 height 9
drag, startPoint x: 68, startPoint y: 289, endPoint x: 74, endPoint y: 286, distance: 6.7
click at [68, 289] on nav "Dialing Mode: Power | Switch to Preview My Lists Add new list Splunk Back to Ca…" at bounding box center [64, 203] width 128 height 375
click at [483, 144] on link "View External Url" at bounding box center [488, 146] width 50 height 9
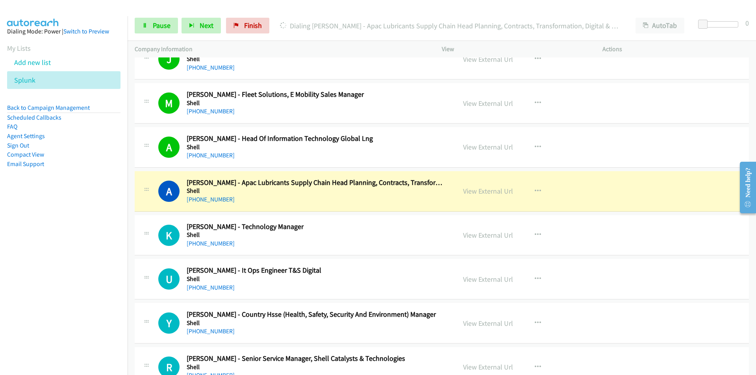
click at [42, 268] on nav "Dialing Mode: Power | Switch to Preview My Lists Add new list Splunk Back to Ca…" at bounding box center [64, 203] width 128 height 375
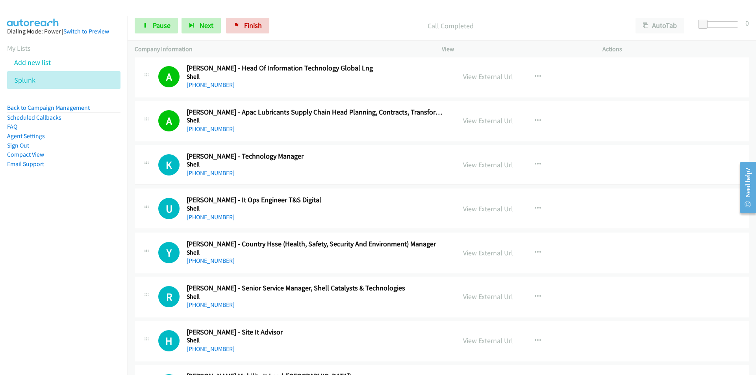
scroll to position [1771, 0]
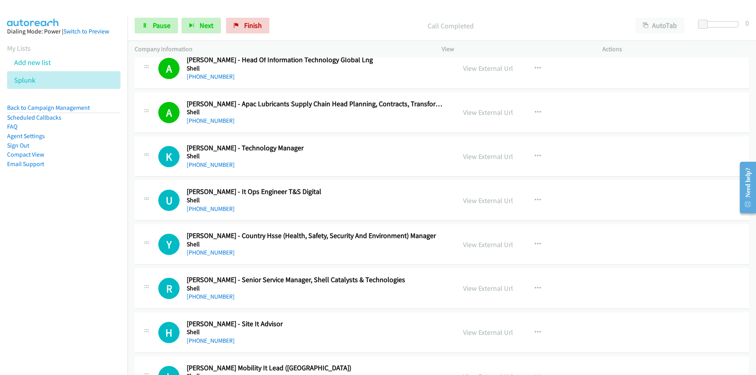
click at [65, 258] on nav "Dialing Mode: Power | Switch to Preview My Lists Add new list Splunk Back to Ca…" at bounding box center [64, 203] width 128 height 375
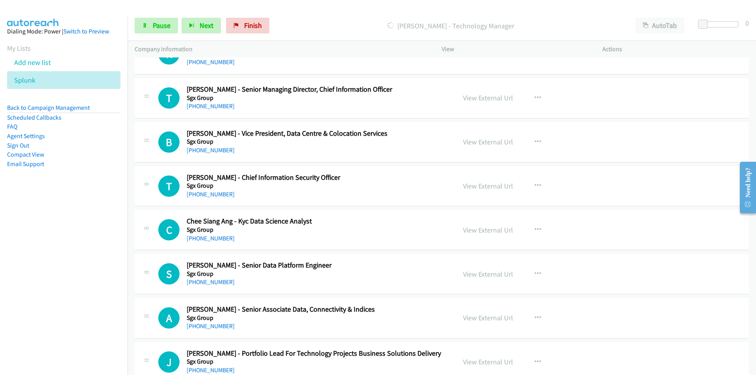
scroll to position [3627, 0]
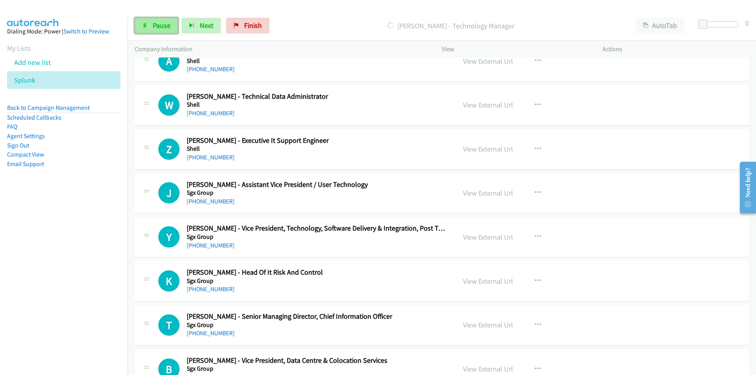
click at [154, 26] on span "Pause" at bounding box center [162, 25] width 18 height 9
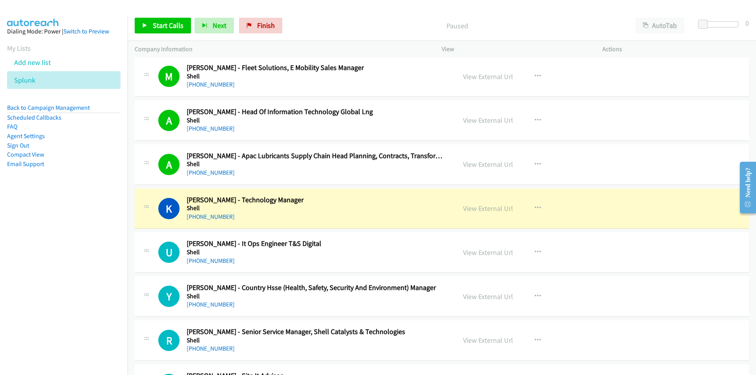
scroll to position [1777, 0]
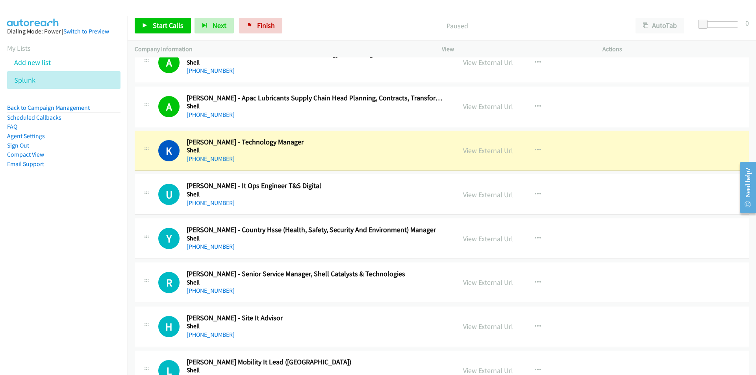
click at [88, 290] on nav "Dialing Mode: Power | Switch to Preview My Lists Add new list Splunk Back to Ca…" at bounding box center [64, 203] width 128 height 375
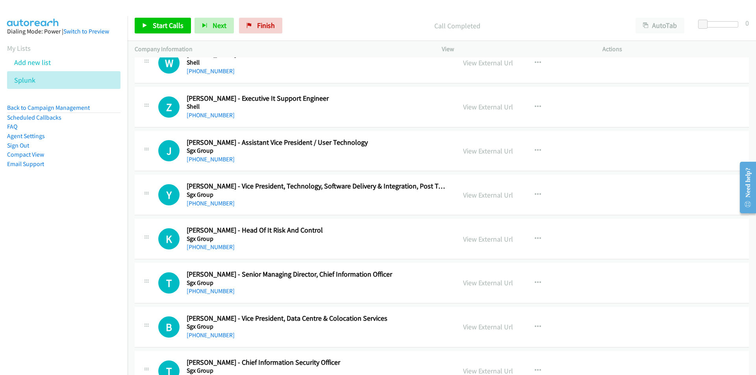
scroll to position [3666, 0]
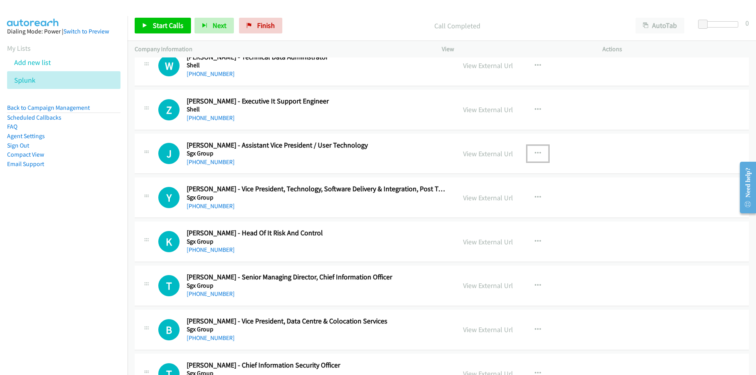
click at [531, 153] on button "button" at bounding box center [537, 154] width 21 height 16
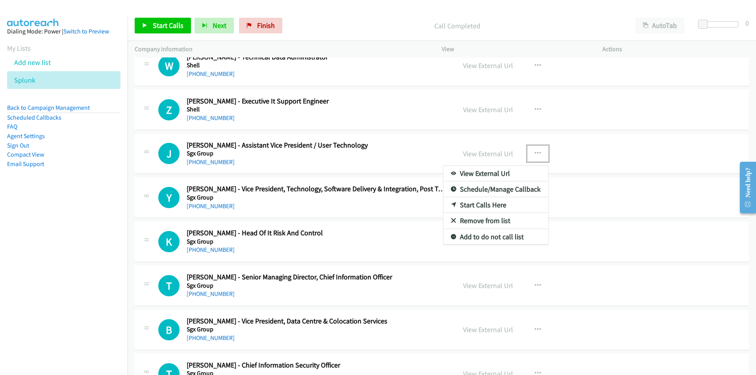
click at [479, 204] on link "Start Calls Here" at bounding box center [495, 205] width 105 height 16
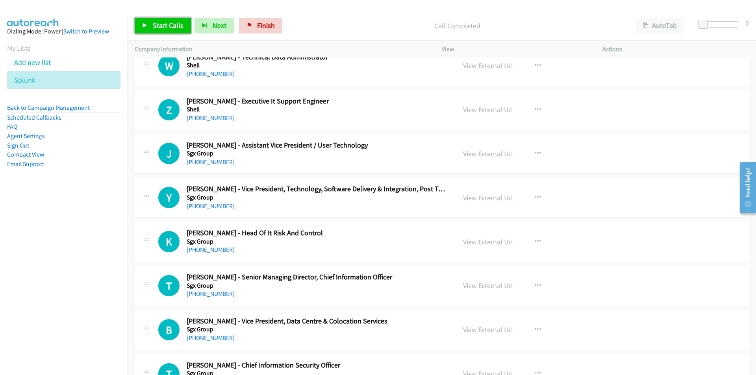
click at [165, 28] on span "Start Calls" at bounding box center [168, 25] width 31 height 9
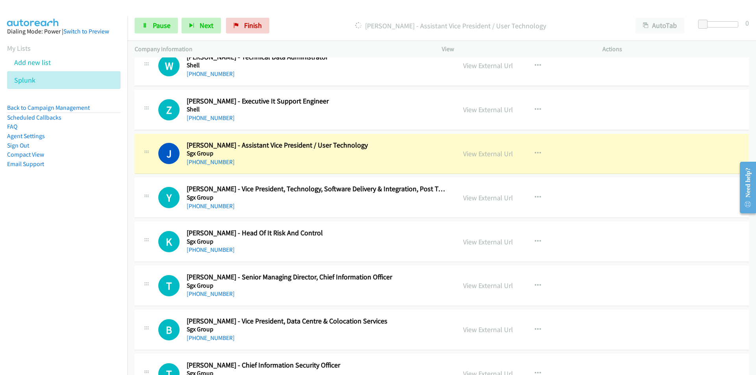
click at [89, 269] on nav "Dialing Mode: Power | Switch to Preview My Lists Add new list Splunk Back to Ca…" at bounding box center [64, 203] width 128 height 375
click at [41, 267] on nav "Dialing Mode: Power | Switch to Preview My Lists Add new list Splunk Back to Ca…" at bounding box center [64, 203] width 128 height 375
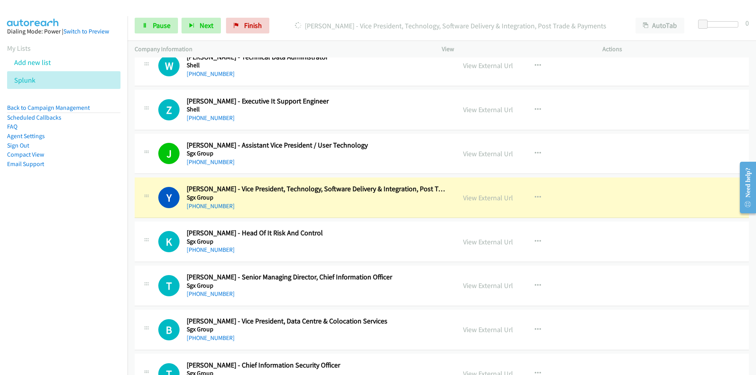
click at [98, 267] on nav "Dialing Mode: Power | Switch to Preview My Lists Add new list Splunk Back to Ca…" at bounding box center [64, 203] width 128 height 375
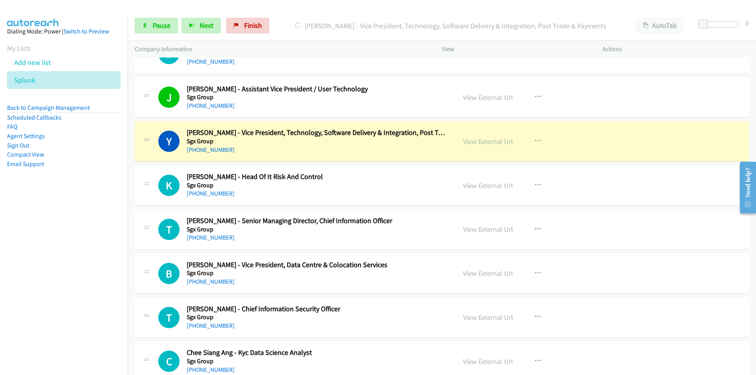
scroll to position [3745, 0]
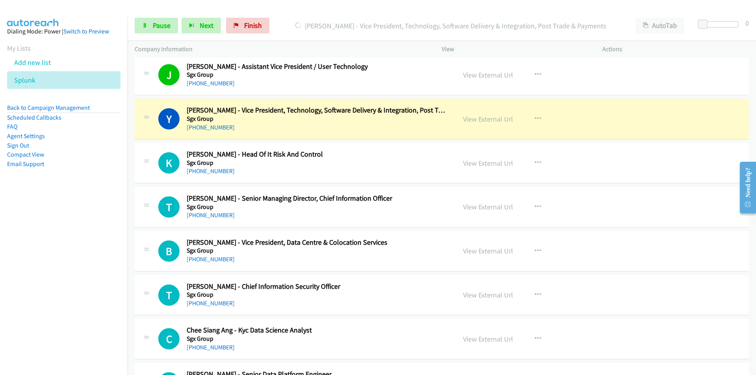
click at [24, 260] on nav "Dialing Mode: Power | Switch to Preview My Lists Add new list Splunk Back to Ca…" at bounding box center [64, 203] width 128 height 375
click at [493, 118] on link "View External Url" at bounding box center [488, 119] width 50 height 9
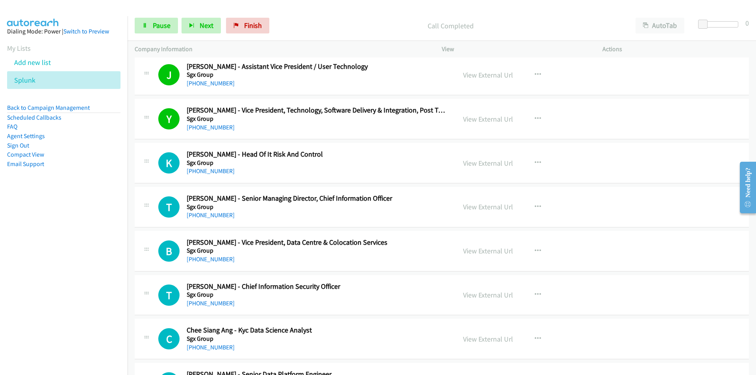
click at [105, 280] on nav "Dialing Mode: Power | Switch to Preview My Lists Add new list Splunk Back to Ca…" at bounding box center [64, 203] width 128 height 375
drag, startPoint x: 68, startPoint y: 247, endPoint x: 81, endPoint y: 243, distance: 13.1
click at [68, 247] on nav "Dialing Mode: Power | Switch to Preview My Lists Add new list Splunk Back to Ca…" at bounding box center [64, 203] width 128 height 375
click at [158, 27] on span "Pause" at bounding box center [162, 25] width 18 height 9
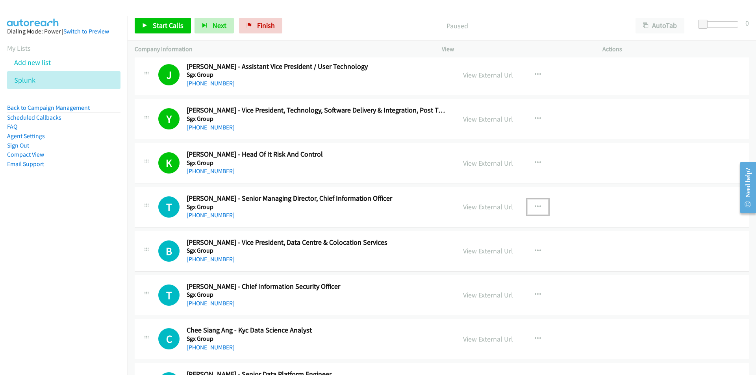
click at [535, 205] on icon "button" at bounding box center [538, 207] width 6 height 6
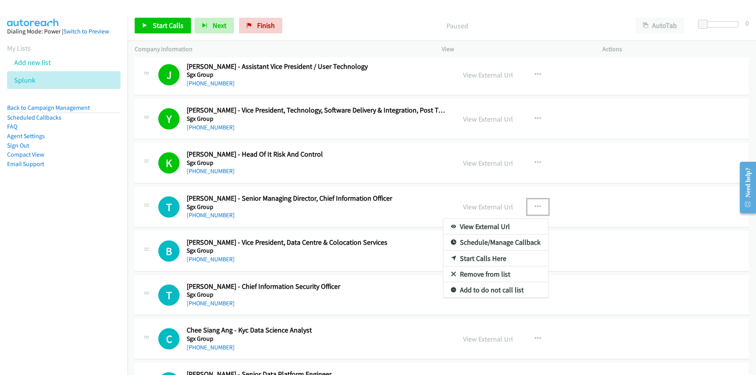
click at [486, 262] on link "Start Calls Here" at bounding box center [495, 259] width 105 height 16
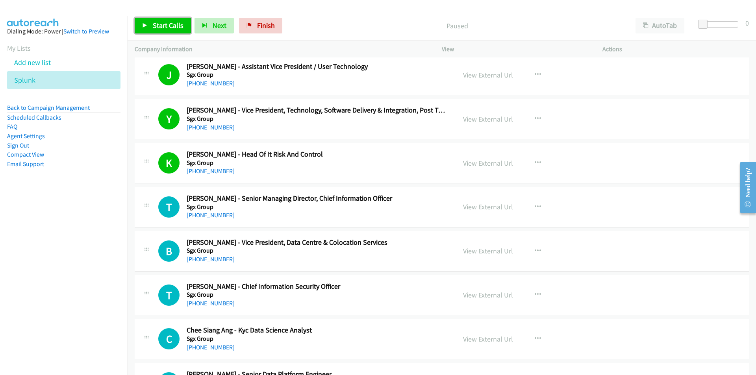
click at [152, 26] on link "Start Calls" at bounding box center [163, 26] width 56 height 16
click at [81, 257] on nav "Dialing Mode: Power | Switch to Preview My Lists Add new list Splunk Back to Ca…" at bounding box center [64, 203] width 128 height 375
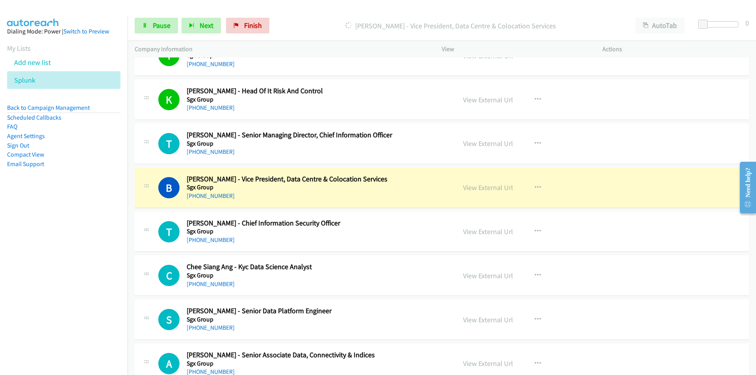
scroll to position [3824, 0]
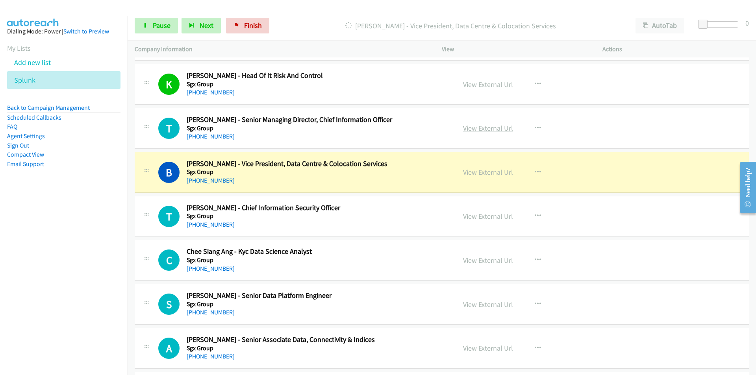
click at [497, 128] on link "View External Url" at bounding box center [488, 128] width 50 height 9
click at [148, 29] on link "Pause" at bounding box center [156, 26] width 43 height 16
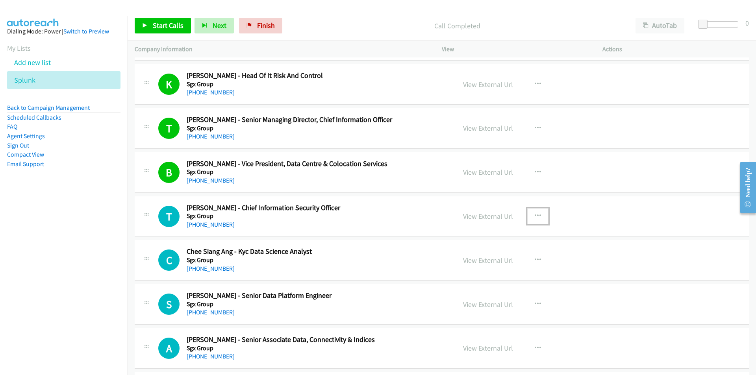
click at [535, 215] on icon "button" at bounding box center [538, 216] width 6 height 6
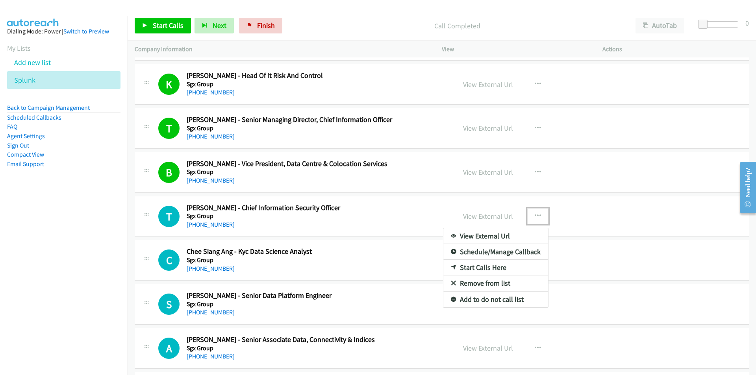
click at [486, 266] on link "Start Calls Here" at bounding box center [495, 268] width 105 height 16
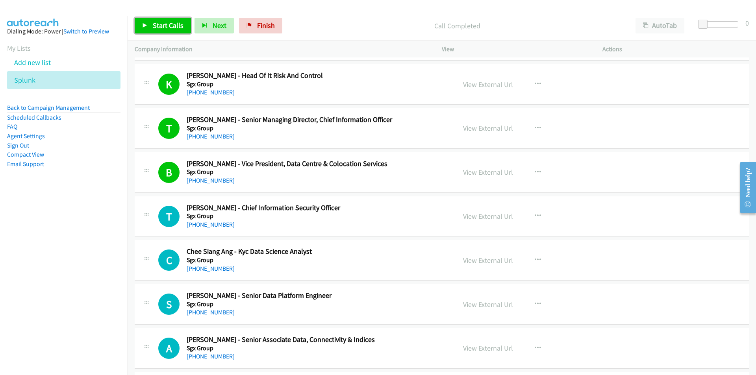
click at [163, 28] on span "Start Calls" at bounding box center [168, 25] width 31 height 9
click at [50, 248] on nav "Dialing Mode: Power | Switch to Preview My Lists Add new list Splunk Back to Ca…" at bounding box center [64, 203] width 128 height 375
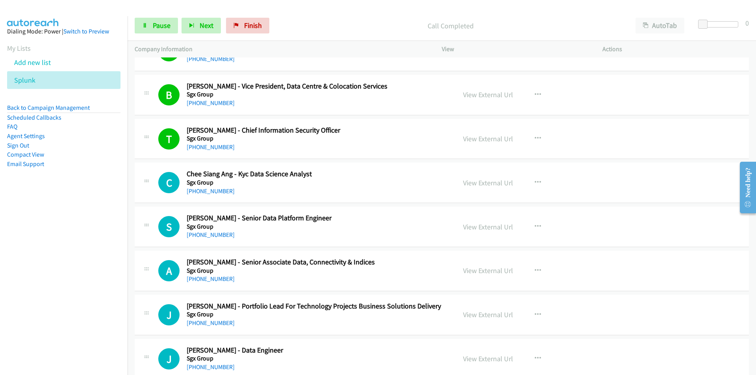
scroll to position [3903, 0]
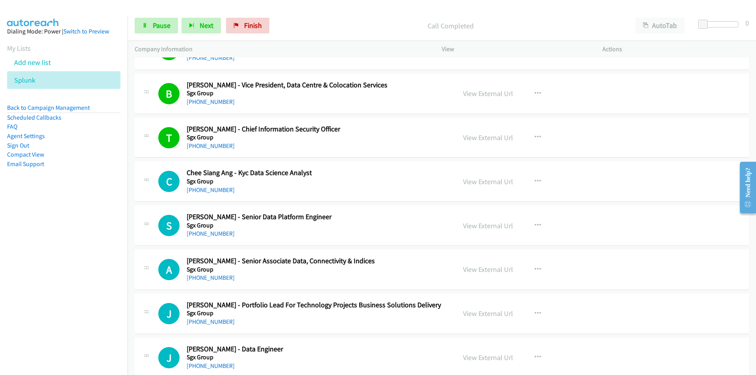
click at [52, 275] on nav "Dialing Mode: Power | Switch to Preview My Lists Add new list Splunk Back to Ca…" at bounding box center [64, 203] width 128 height 375
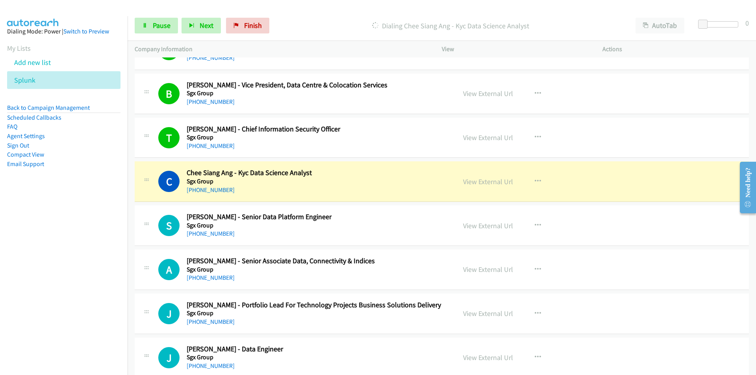
click at [61, 287] on nav "Dialing Mode: Power | Switch to Preview My Lists Add new list Splunk Back to Ca…" at bounding box center [64, 203] width 128 height 375
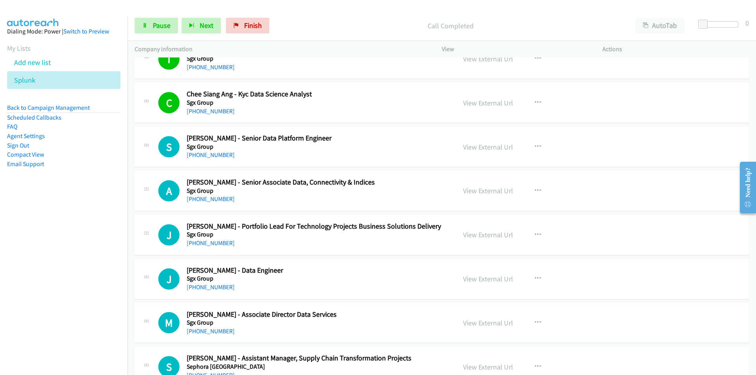
scroll to position [4021, 0]
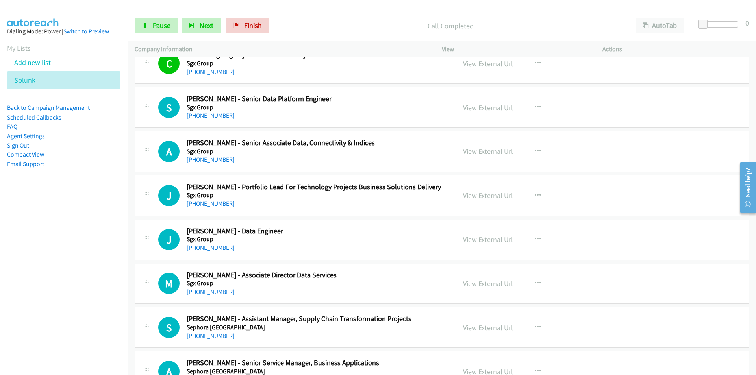
click at [28, 275] on nav "Dialing Mode: Power | Switch to Preview My Lists Add new list Splunk Back to Ca…" at bounding box center [64, 203] width 128 height 375
click at [115, 272] on nav "Dialing Mode: Power | Switch to Preview My Lists Add new list Splunk Back to Ca…" at bounding box center [64, 203] width 128 height 375
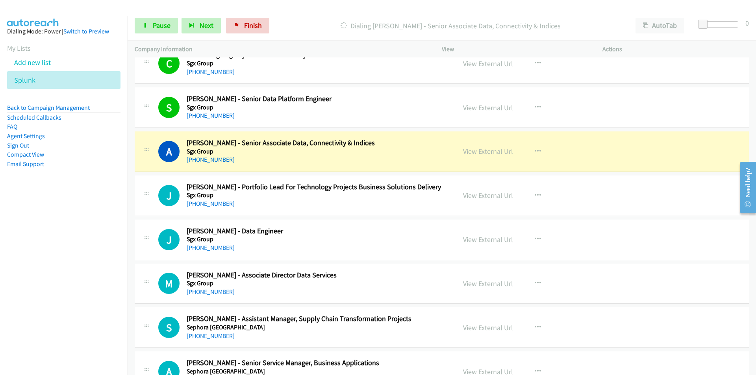
click at [62, 280] on nav "Dialing Mode: Power | Switch to Preview My Lists Add new list Splunk Back to Ca…" at bounding box center [64, 203] width 128 height 375
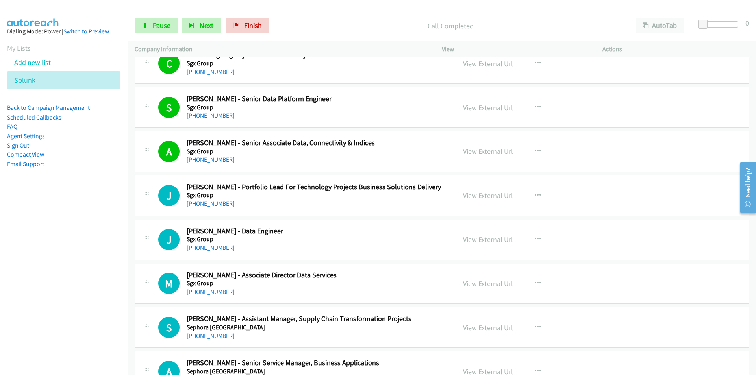
click at [83, 242] on nav "Dialing Mode: Power | Switch to Preview My Lists Add new list Splunk Back to Ca…" at bounding box center [64, 203] width 128 height 375
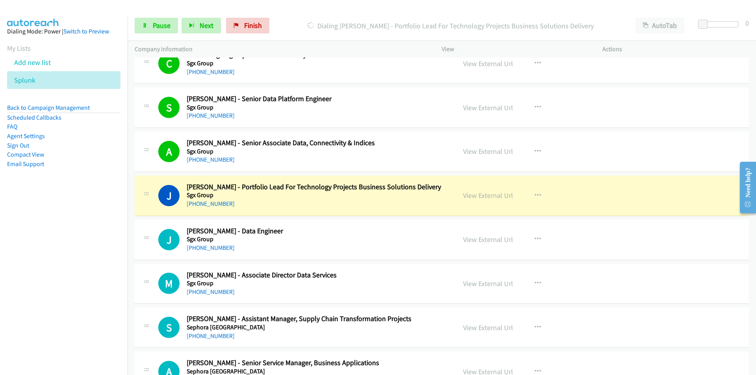
click at [120, 290] on nav "Dialing Mode: Power | Switch to Preview My Lists Add new list Splunk Back to Ca…" at bounding box center [64, 203] width 128 height 375
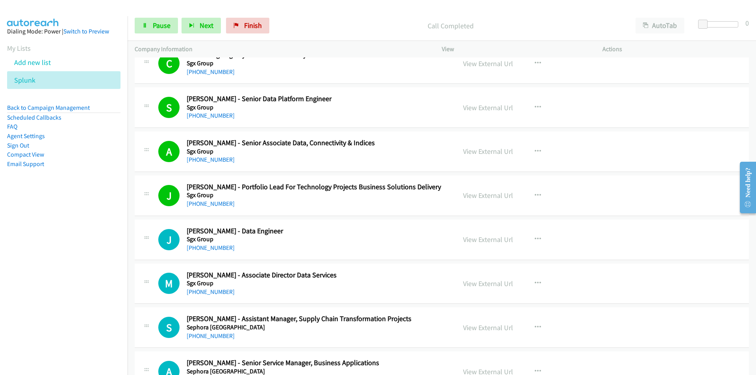
click at [74, 267] on nav "Dialing Mode: Power | Switch to Preview My Lists Add new list Splunk Back to Ca…" at bounding box center [64, 203] width 128 height 375
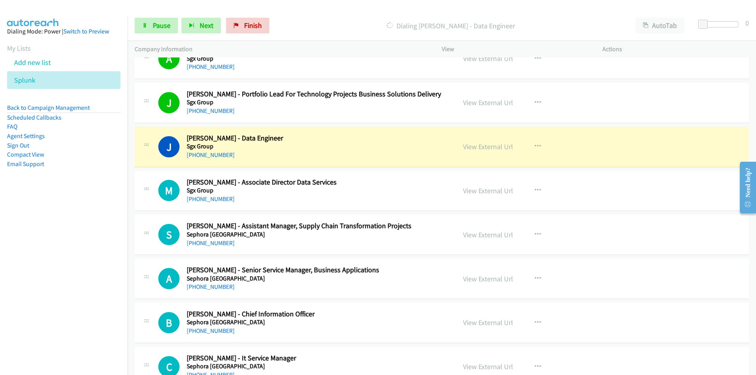
scroll to position [4139, 0]
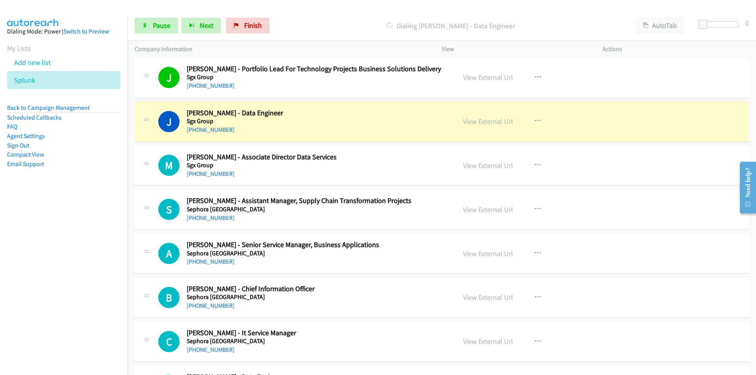
drag, startPoint x: 90, startPoint y: 270, endPoint x: 103, endPoint y: 264, distance: 14.4
click at [90, 270] on nav "Dialing Mode: Power | Switch to Preview My Lists Add new list Splunk Back to Ca…" at bounding box center [64, 203] width 128 height 375
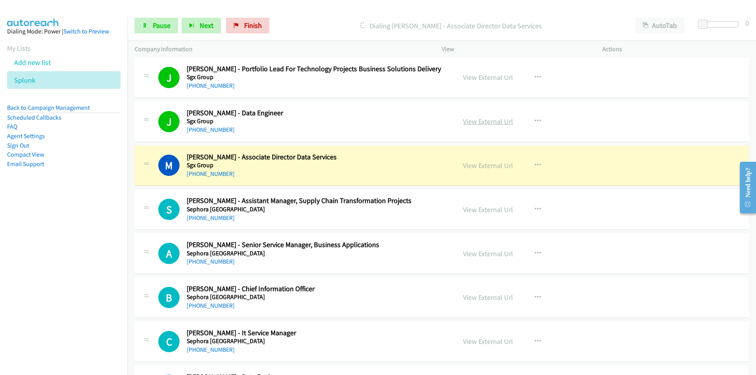
click at [476, 123] on link "View External Url" at bounding box center [488, 121] width 50 height 9
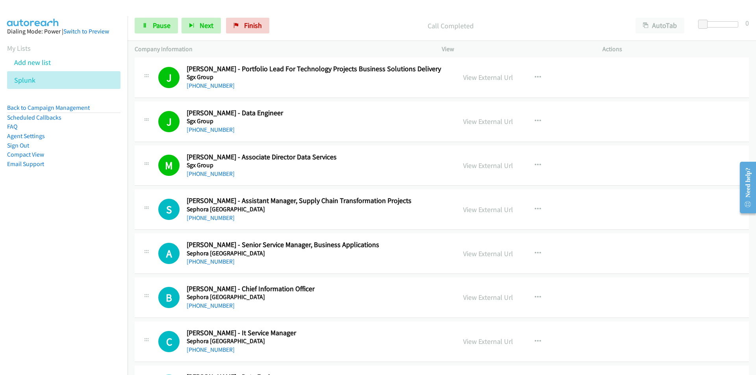
click at [89, 280] on nav "Dialing Mode: Power | Switch to Preview My Lists Add new list Splunk Back to Ca…" at bounding box center [64, 203] width 128 height 375
click at [117, 274] on nav "Dialing Mode: Power | Switch to Preview My Lists Add new list Splunk Back to Ca…" at bounding box center [64, 203] width 128 height 375
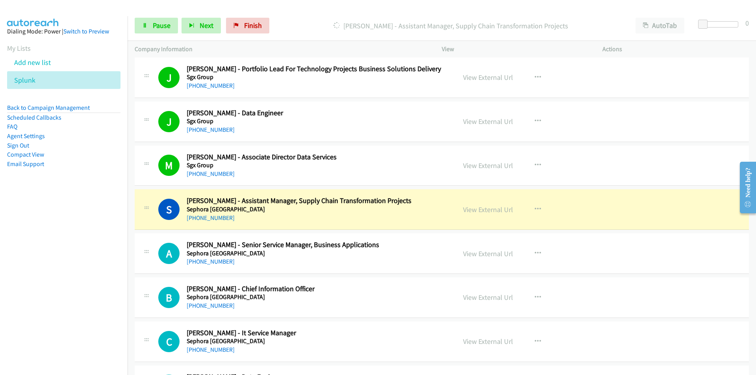
click at [103, 298] on nav "Dialing Mode: Power | Switch to Preview My Lists Add new list Splunk Back to Ca…" at bounding box center [64, 203] width 128 height 375
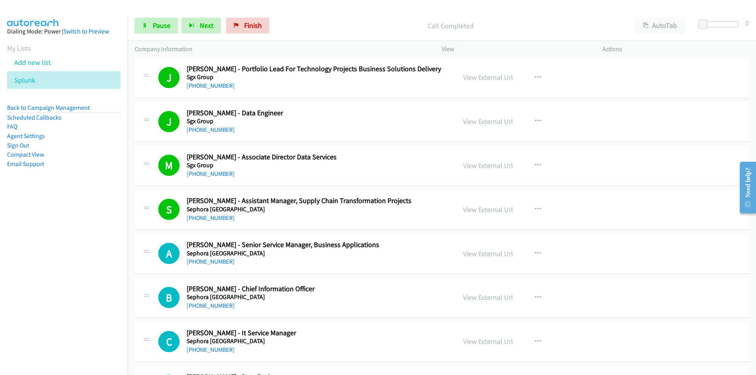
click at [101, 266] on nav "Dialing Mode: Power | Switch to Preview My Lists Add new list Splunk Back to Ca…" at bounding box center [64, 203] width 128 height 375
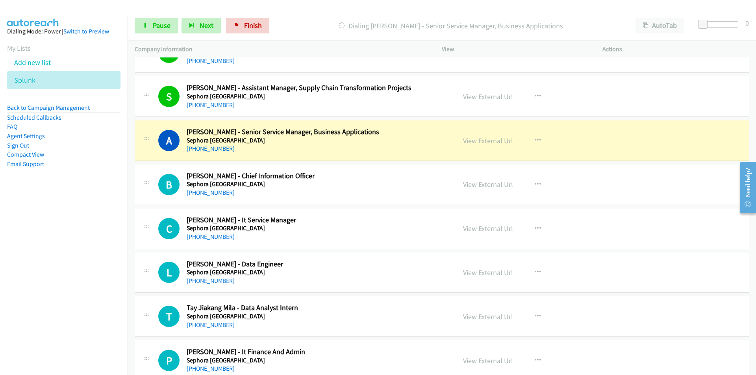
scroll to position [4257, 0]
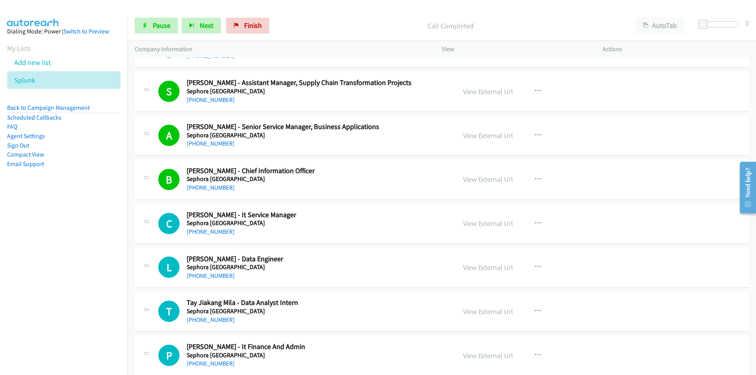
click at [65, 321] on nav "Dialing Mode: Power | Switch to Preview My Lists Add new list Splunk Back to Ca…" at bounding box center [64, 203] width 128 height 375
click at [162, 26] on span "Pause" at bounding box center [162, 25] width 18 height 9
click at [535, 222] on icon "button" at bounding box center [538, 223] width 6 height 6
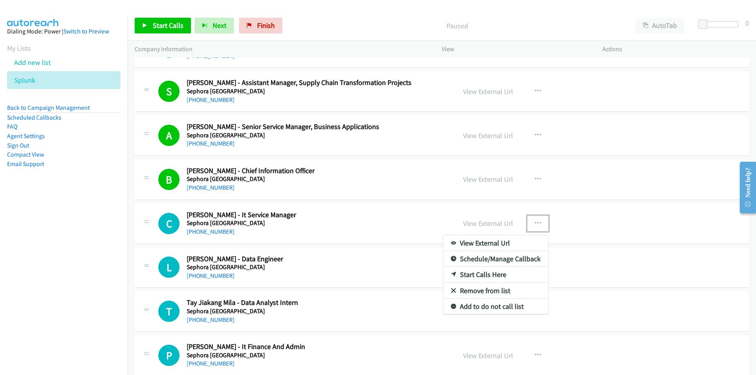
click at [496, 272] on link "Start Calls Here" at bounding box center [495, 275] width 105 height 16
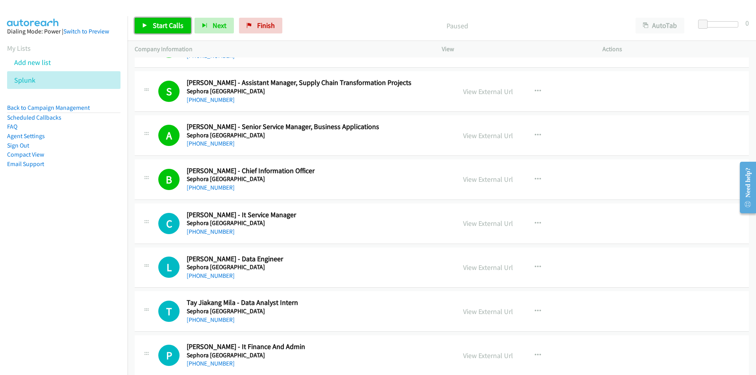
click at [155, 32] on link "Start Calls" at bounding box center [163, 26] width 56 height 16
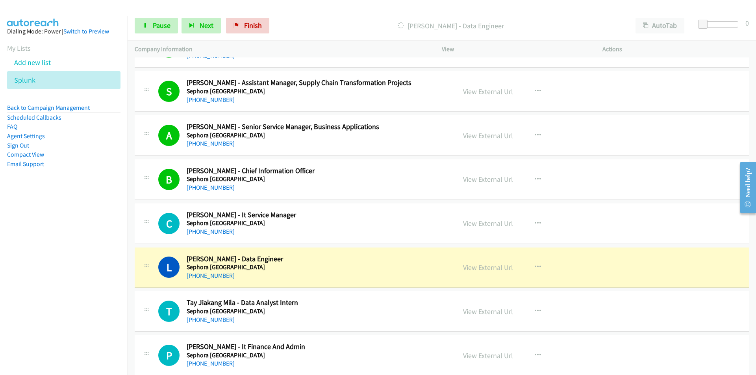
click at [30, 266] on nav "Dialing Mode: Power | Switch to Preview My Lists Add new list Splunk Back to Ca…" at bounding box center [64, 203] width 128 height 375
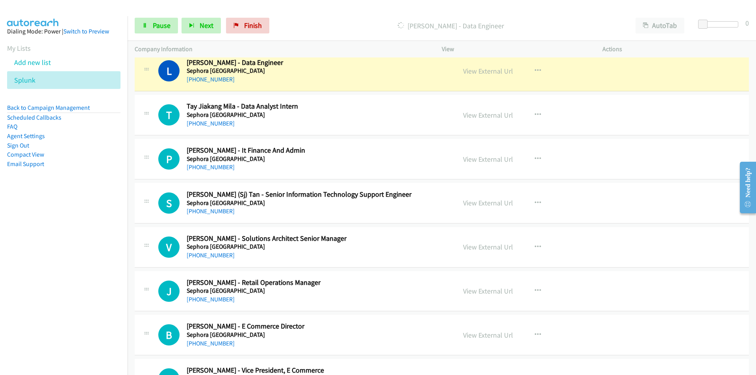
scroll to position [4454, 0]
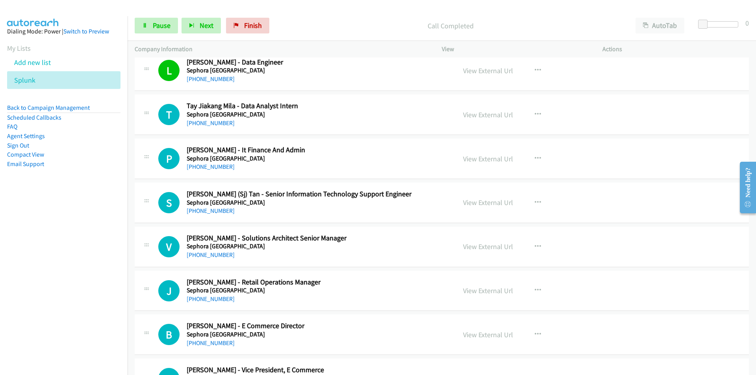
click at [87, 283] on nav "Dialing Mode: Power | Switch to Preview My Lists Add new list Splunk Back to Ca…" at bounding box center [64, 203] width 128 height 375
click at [65, 262] on nav "Dialing Mode: Power | Switch to Preview My Lists Add new list Splunk Back to Ca…" at bounding box center [64, 203] width 128 height 375
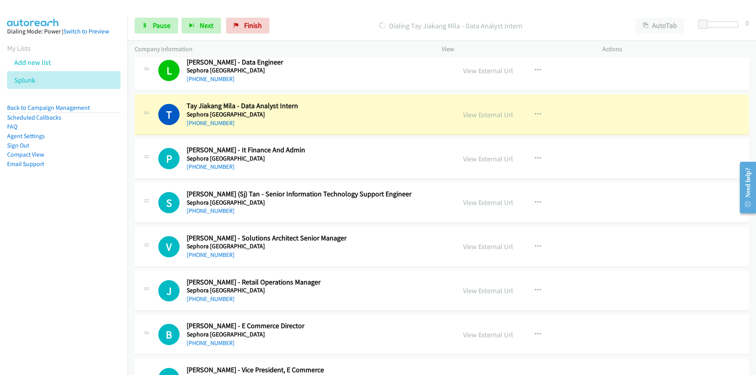
click at [88, 300] on nav "Dialing Mode: Power | Switch to Preview My Lists Add new list Splunk Back to Ca…" at bounding box center [64, 203] width 128 height 375
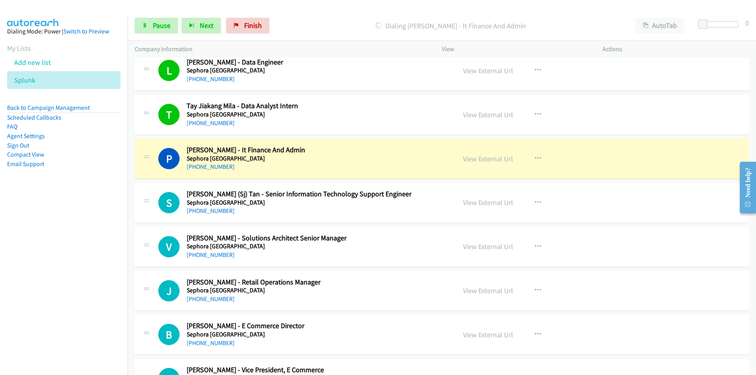
click at [90, 274] on nav "Dialing Mode: Power | Switch to Preview My Lists Add new list Splunk Back to Ca…" at bounding box center [64, 203] width 128 height 375
click at [64, 283] on nav "Dialing Mode: Power | Switch to Preview My Lists Add new list Splunk Back to Ca…" at bounding box center [64, 203] width 128 height 375
click at [486, 159] on link "View External Url" at bounding box center [488, 158] width 50 height 9
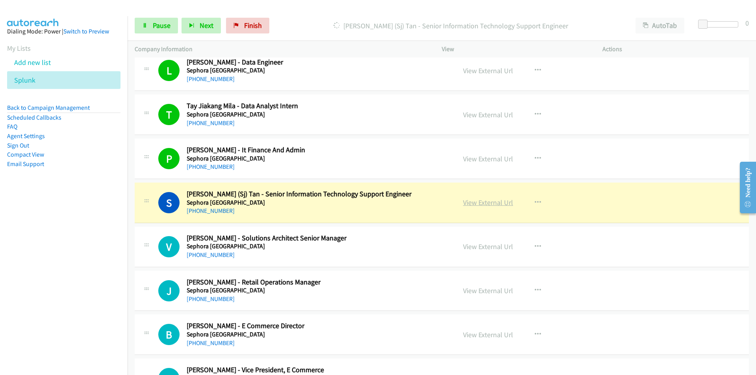
click at [477, 202] on link "View External Url" at bounding box center [488, 202] width 50 height 9
click at [156, 25] on span "Pause" at bounding box center [162, 25] width 18 height 9
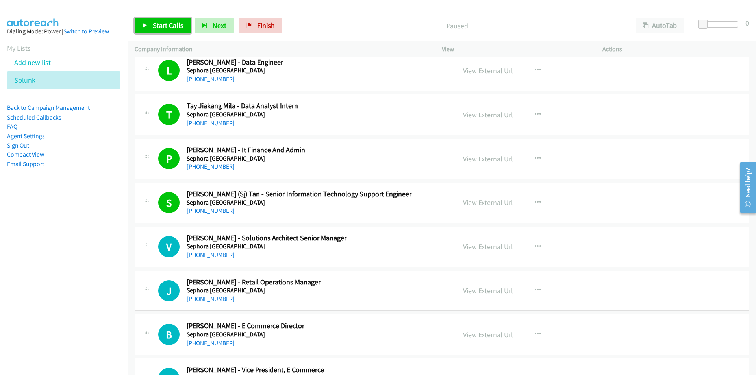
click at [155, 22] on span "Start Calls" at bounding box center [168, 25] width 31 height 9
click at [53, 301] on nav "Dialing Mode: Power | Switch to Preview My Lists Add new list Splunk Back to Ca…" at bounding box center [64, 203] width 128 height 375
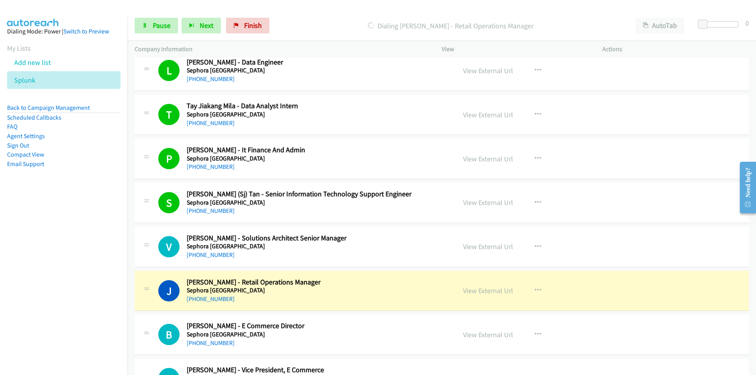
scroll to position [4493, 0]
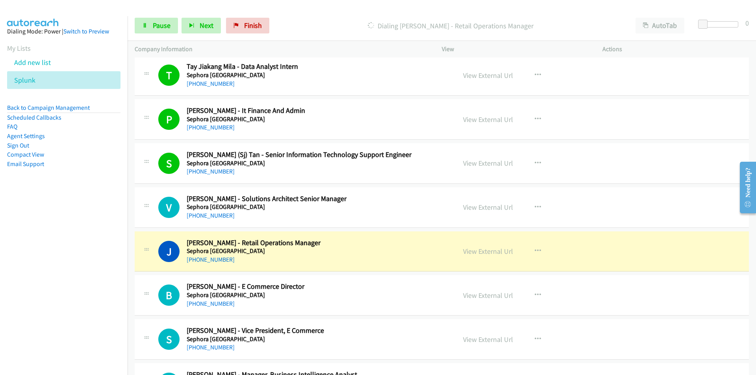
click at [91, 291] on nav "Dialing Mode: Power | Switch to Preview My Lists Add new list Splunk Back to Ca…" at bounding box center [64, 203] width 128 height 375
click at [150, 24] on link "Pause" at bounding box center [156, 26] width 43 height 16
click at [507, 252] on link "View External Url" at bounding box center [488, 251] width 50 height 9
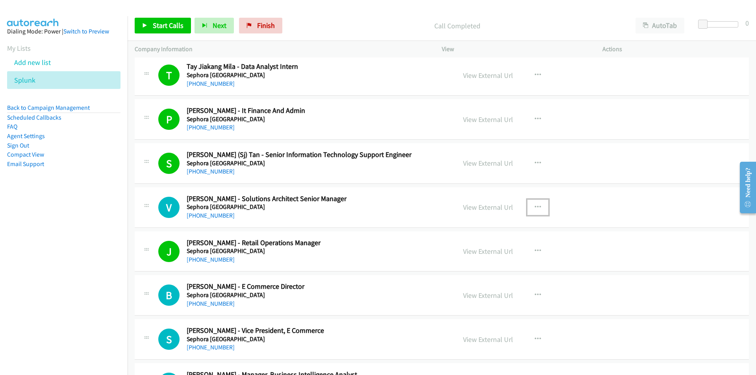
click at [535, 207] on icon "button" at bounding box center [538, 207] width 6 height 6
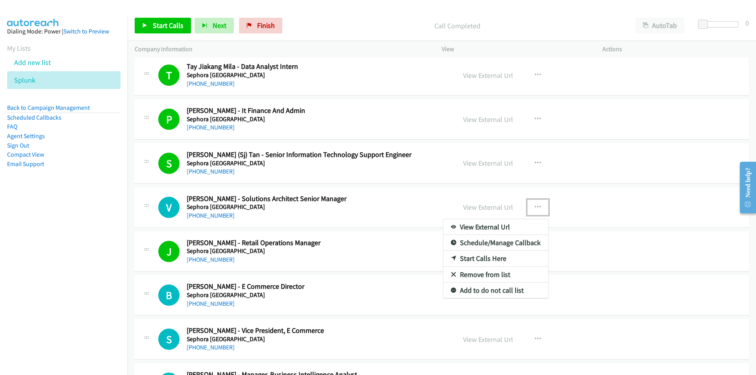
click at [474, 263] on link "Start Calls Here" at bounding box center [495, 259] width 105 height 16
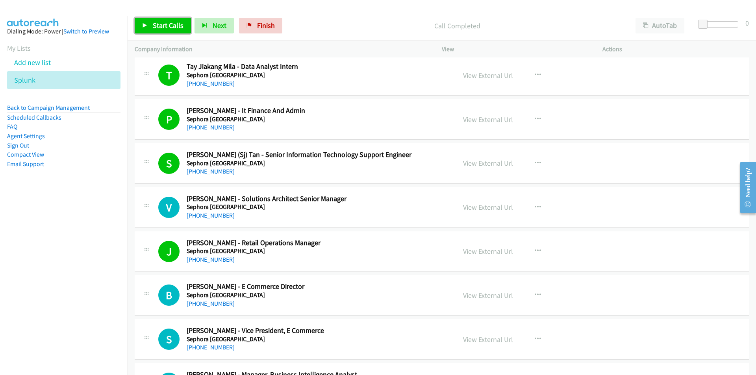
click at [153, 22] on span "Start Calls" at bounding box center [168, 25] width 31 height 9
click at [48, 273] on nav "Dialing Mode: Power | Switch to Preview My Lists Add new list Splunk Back to Ca…" at bounding box center [64, 203] width 128 height 375
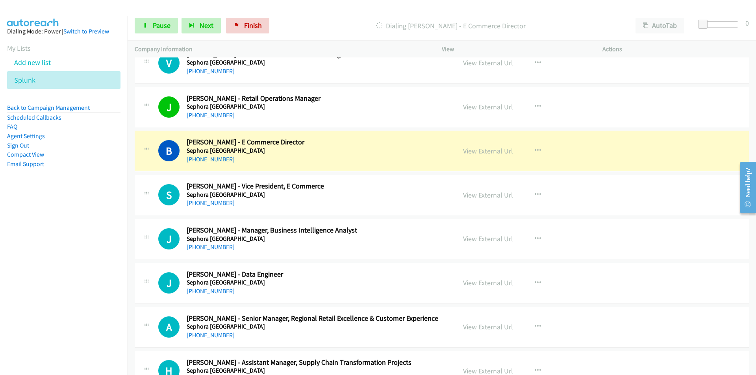
scroll to position [4650, 0]
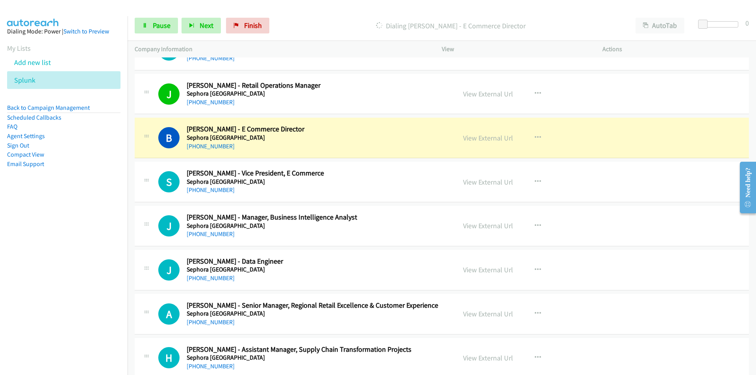
click at [0, 270] on nav "Dialing Mode: Power | Switch to Preview My Lists Add new list Splunk Back to Ca…" at bounding box center [64, 203] width 128 height 375
click at [62, 271] on nav "Dialing Mode: Power | Switch to Preview My Lists Add new list Splunk Back to Ca…" at bounding box center [64, 203] width 128 height 375
click at [492, 140] on link "View External Url" at bounding box center [488, 137] width 50 height 9
click at [149, 26] on link "Pause" at bounding box center [156, 26] width 43 height 16
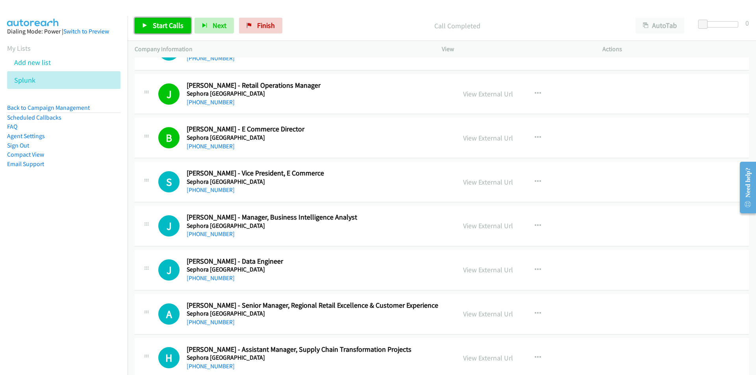
click at [164, 30] on span "Start Calls" at bounding box center [168, 25] width 31 height 9
click at [89, 288] on nav "Dialing Mode: Power | Switch to Preview My Lists Add new list Splunk Back to Ca…" at bounding box center [64, 203] width 128 height 375
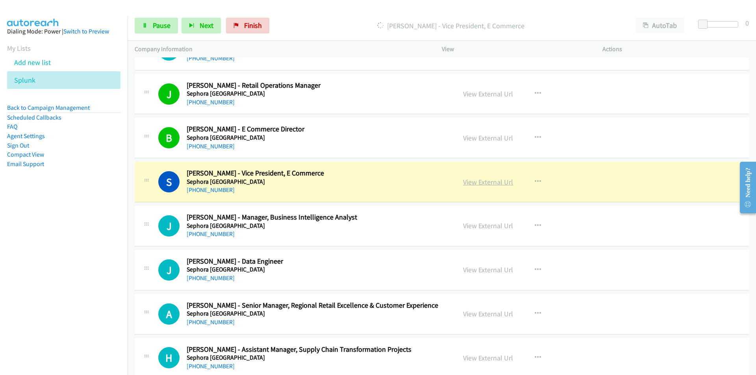
click at [484, 180] on link "View External Url" at bounding box center [488, 182] width 50 height 9
click at [67, 274] on nav "Dialing Mode: Power | Switch to Preview My Lists Add new list Splunk Back to Ca…" at bounding box center [64, 203] width 128 height 375
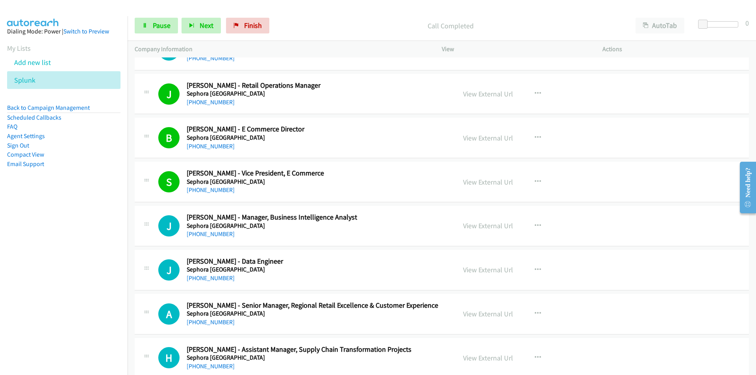
click at [135, 263] on div "J Callback Scheduled [PERSON_NAME] - Data Engineer Sephora [GEOGRAPHIC_DATA] [G…" at bounding box center [295, 270] width 321 height 26
click at [70, 260] on nav "Dialing Mode: Power | Switch to Preview My Lists Add new list Splunk Back to Ca…" at bounding box center [64, 203] width 128 height 375
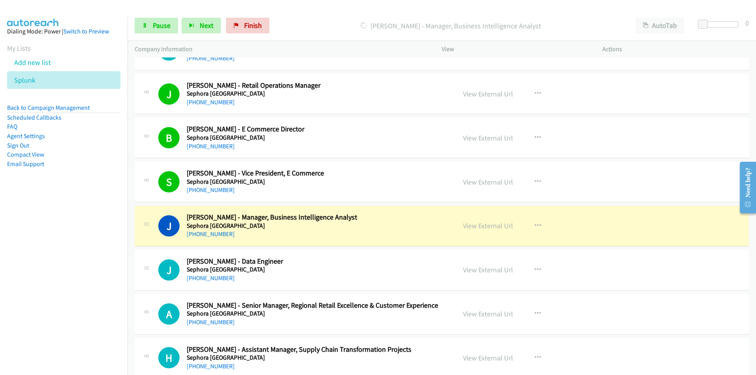
click at [98, 288] on nav "Dialing Mode: Power | Switch to Preview My Lists Add new list Splunk Back to Ca…" at bounding box center [64, 203] width 128 height 375
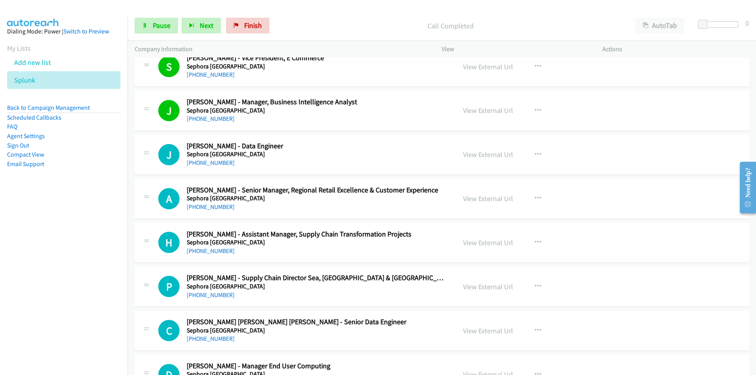
scroll to position [4769, 0]
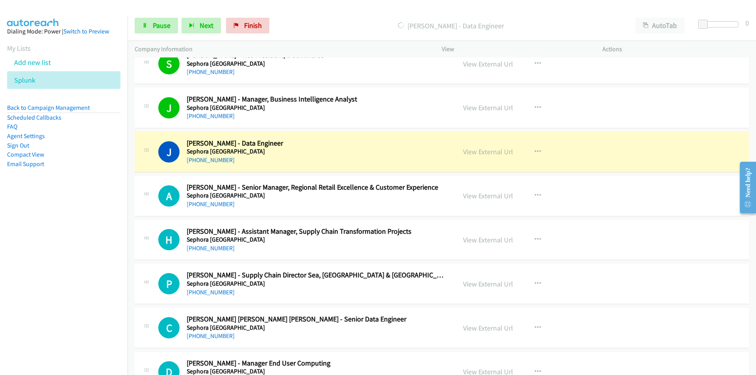
click at [86, 285] on nav "Dialing Mode: Power | Switch to Preview My Lists Add new list Splunk Back to Ca…" at bounding box center [64, 203] width 128 height 375
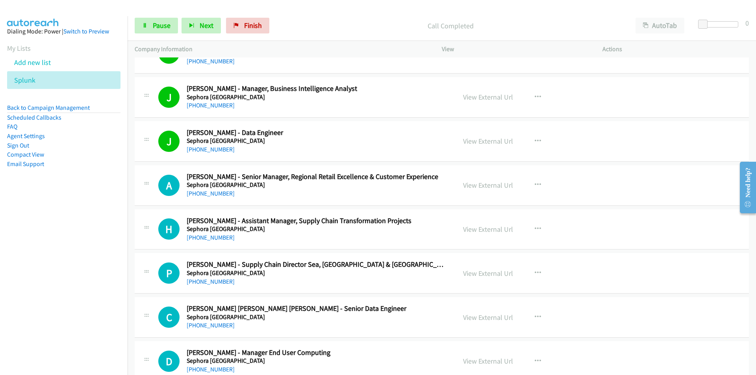
scroll to position [4847, 0]
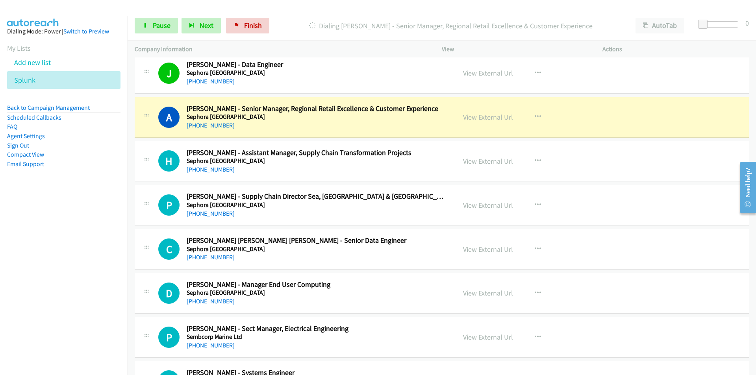
click at [89, 237] on nav "Dialing Mode: Power | Switch to Preview My Lists Add new list Splunk Back to Ca…" at bounding box center [64, 203] width 128 height 375
click at [59, 277] on nav "Dialing Mode: Power | Switch to Preview My Lists Add new list Splunk Back to Ca…" at bounding box center [64, 203] width 128 height 375
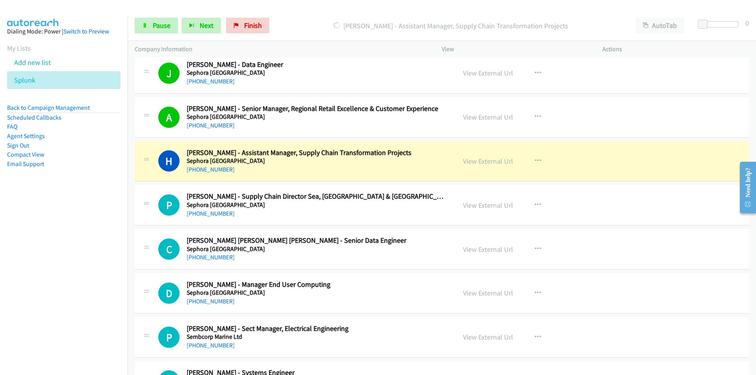
click at [59, 277] on nav "Dialing Mode: Power | Switch to Preview My Lists Add new list Splunk Back to Ca…" at bounding box center [64, 203] width 128 height 375
click at [107, 265] on nav "Dialing Mode: Power | Switch to Preview My Lists Add new list Splunk Back to Ca…" at bounding box center [64, 203] width 128 height 375
click at [70, 270] on nav "Dialing Mode: Power | Switch to Preview My Lists Add new list Splunk Back to Ca…" at bounding box center [64, 203] width 128 height 375
click at [74, 276] on nav "Dialing Mode: Power | Switch to Preview My Lists Add new list Splunk Back to Ca…" at bounding box center [64, 203] width 128 height 375
click at [483, 161] on link "View External Url" at bounding box center [488, 161] width 50 height 9
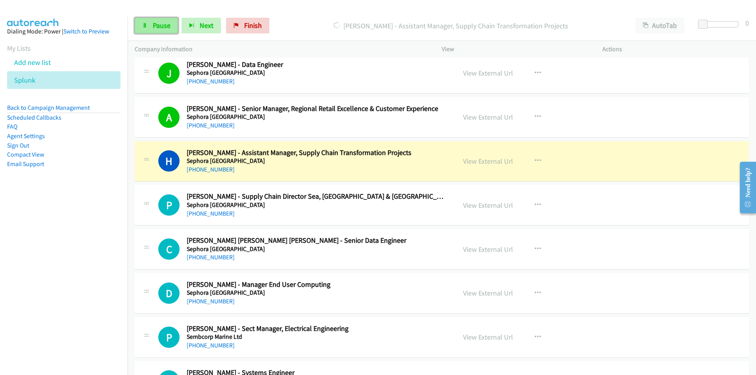
click at [157, 24] on span "Pause" at bounding box center [162, 25] width 18 height 9
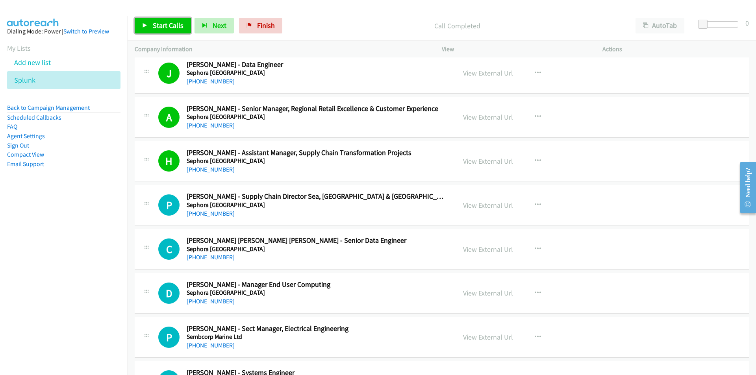
click at [166, 20] on link "Start Calls" at bounding box center [163, 26] width 56 height 16
click at [70, 280] on nav "Dialing Mode: Power | Switch to Preview My Lists Add new list Splunk Back to Ca…" at bounding box center [64, 203] width 128 height 375
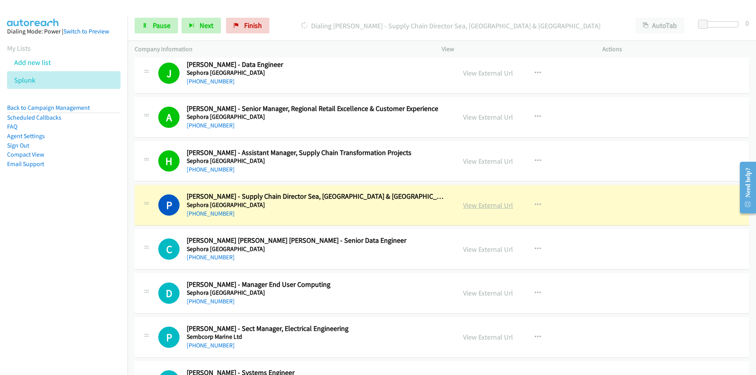
click at [488, 207] on link "View External Url" at bounding box center [488, 205] width 50 height 9
click at [146, 23] on icon at bounding box center [145, 26] width 6 height 6
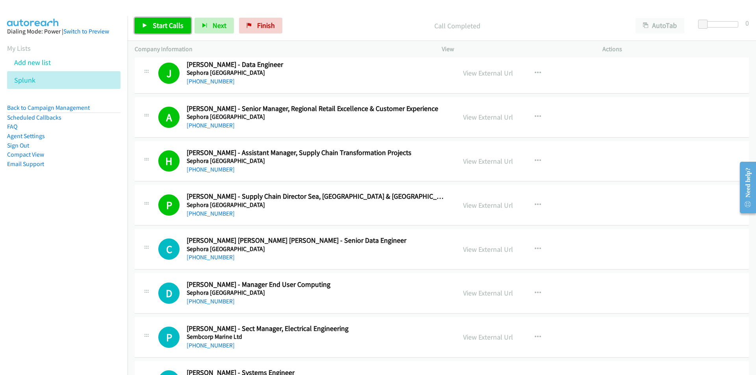
click at [159, 21] on span "Start Calls" at bounding box center [168, 25] width 31 height 9
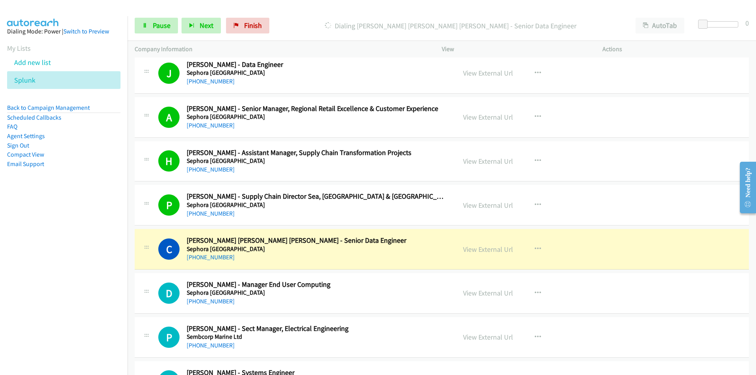
click at [100, 263] on nav "Dialing Mode: Power | Switch to Preview My Lists Add new list Splunk Back to Ca…" at bounding box center [64, 203] width 128 height 375
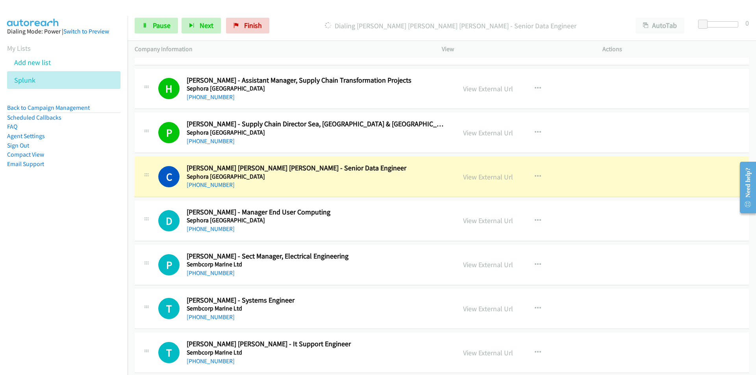
scroll to position [4926, 0]
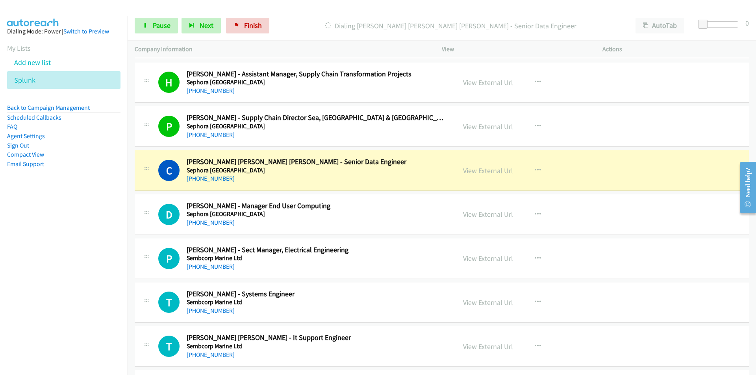
click at [21, 284] on nav "Dialing Mode: Power | Switch to Preview My Lists Add new list Splunk Back to Ca…" at bounding box center [64, 203] width 128 height 375
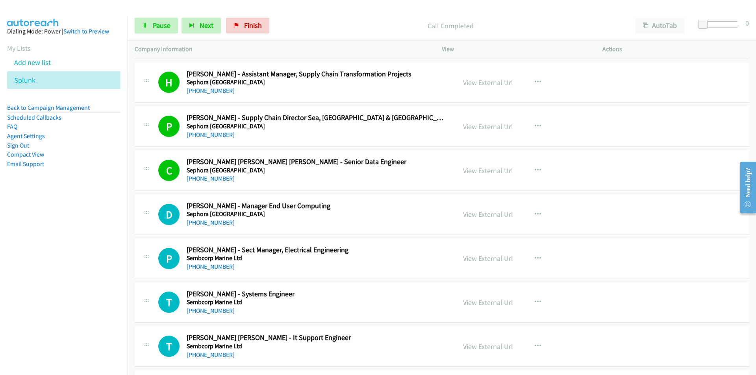
click at [68, 280] on nav "Dialing Mode: Power | Switch to Preview My Lists Add new list Splunk Back to Ca…" at bounding box center [64, 203] width 128 height 375
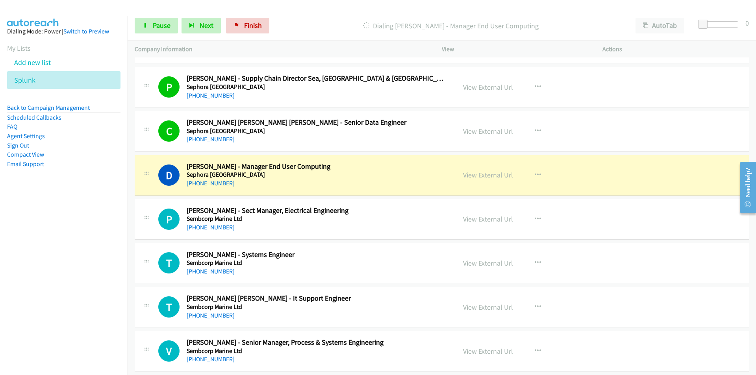
scroll to position [5005, 0]
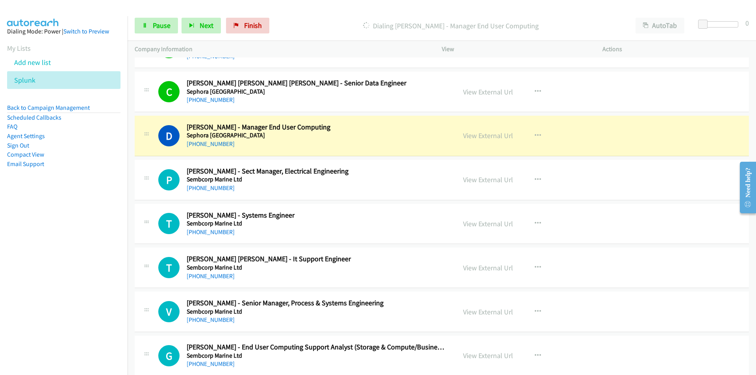
click at [106, 268] on nav "Dialing Mode: Power | Switch to Preview My Lists Add new list Splunk Back to Ca…" at bounding box center [64, 203] width 128 height 375
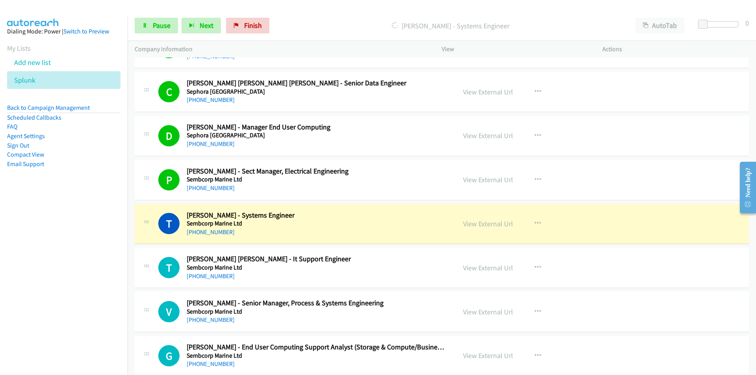
click at [73, 313] on nav "Dialing Mode: Power | Switch to Preview My Lists Add new list Splunk Back to Ca…" at bounding box center [64, 203] width 128 height 375
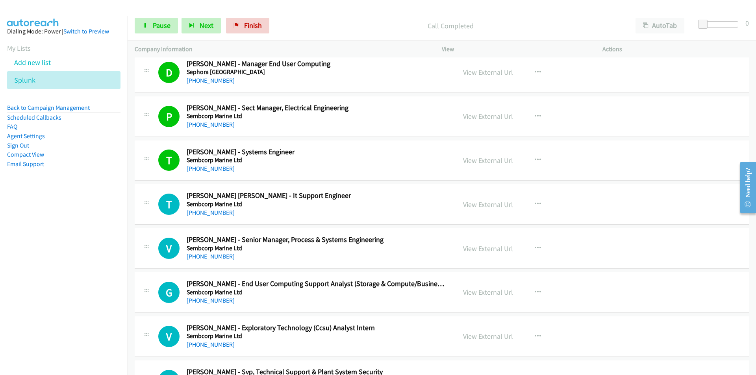
scroll to position [5083, 0]
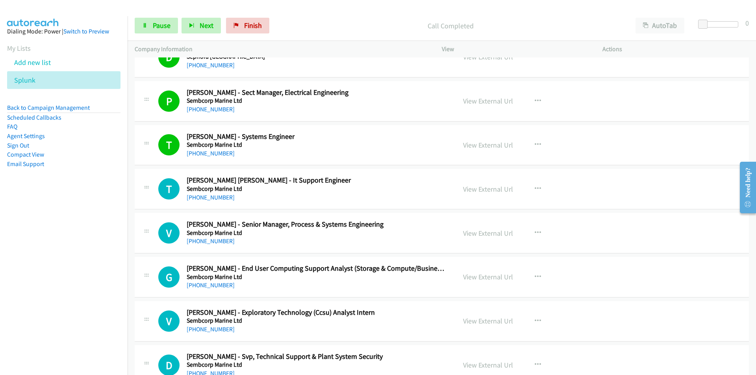
drag, startPoint x: 100, startPoint y: 301, endPoint x: 335, endPoint y: 283, distance: 236.5
click at [100, 301] on nav "Dialing Mode: Power | Switch to Preview My Lists Add new list Splunk Back to Ca…" at bounding box center [64, 203] width 128 height 375
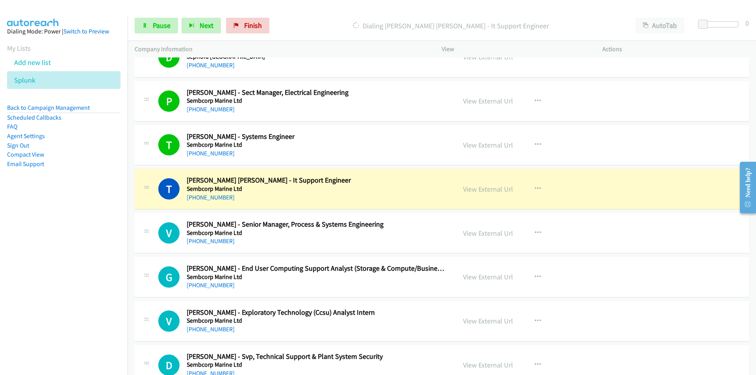
click at [68, 301] on nav "Dialing Mode: Power | Switch to Preview My Lists Add new list Splunk Back to Ca…" at bounding box center [64, 203] width 128 height 375
click at [483, 191] on link "View External Url" at bounding box center [488, 189] width 50 height 9
click at [151, 28] on link "Pause" at bounding box center [156, 26] width 43 height 16
click at [148, 31] on link "Start Calls" at bounding box center [163, 26] width 56 height 16
click at [28, 268] on nav "Dialing Mode: Power | Switch to Preview My Lists Add new list Splunk Back to Ca…" at bounding box center [64, 203] width 128 height 375
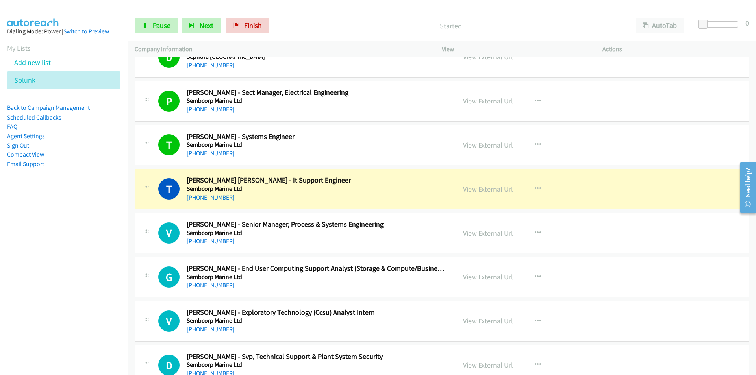
click at [48, 322] on nav "Dialing Mode: Power | Switch to Preview My Lists Add new list Splunk Back to Ca…" at bounding box center [64, 203] width 128 height 375
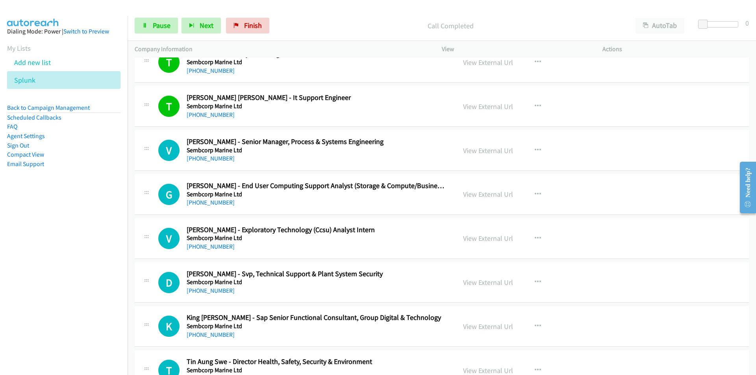
scroll to position [5202, 0]
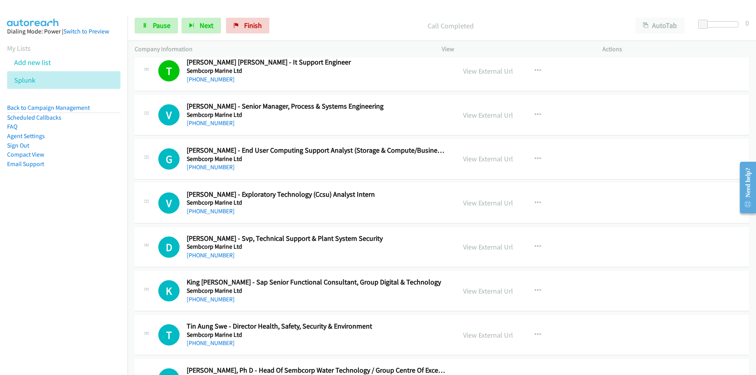
drag, startPoint x: 74, startPoint y: 226, endPoint x: 89, endPoint y: 224, distance: 14.7
click at [74, 226] on nav "Dialing Mode: Power | Switch to Preview My Lists Add new list Splunk Back to Ca…" at bounding box center [64, 203] width 128 height 375
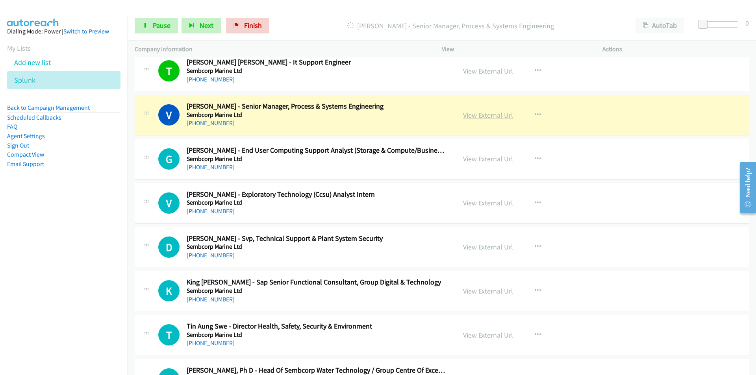
click at [473, 115] on link "View External Url" at bounding box center [488, 115] width 50 height 9
click at [142, 31] on link "Pause" at bounding box center [156, 26] width 43 height 16
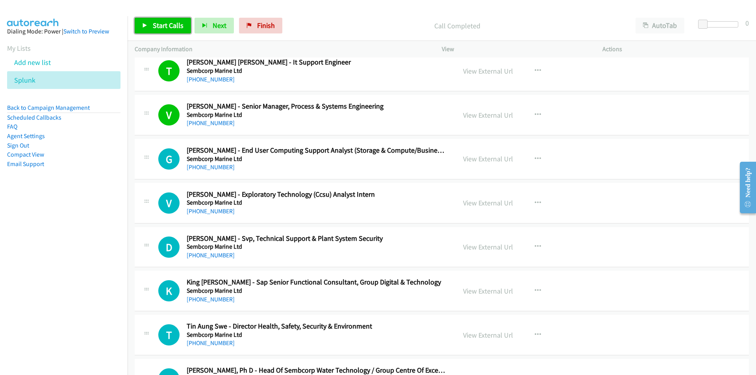
click at [166, 30] on link "Start Calls" at bounding box center [163, 26] width 56 height 16
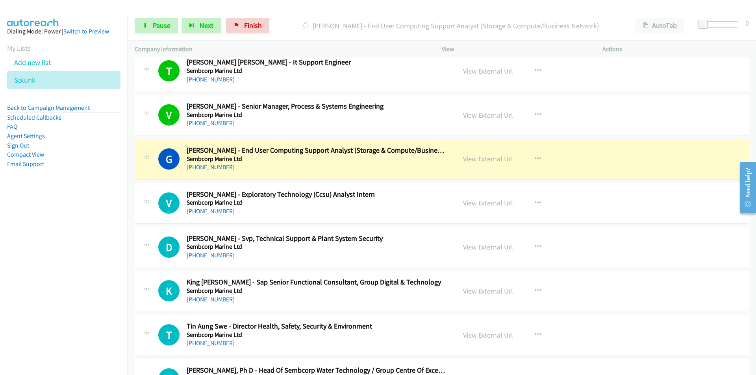
drag, startPoint x: 43, startPoint y: 245, endPoint x: 52, endPoint y: 240, distance: 9.7
click at [43, 245] on nav "Dialing Mode: Power | Switch to Preview My Lists Add new list Splunk Back to Ca…" at bounding box center [64, 203] width 128 height 375
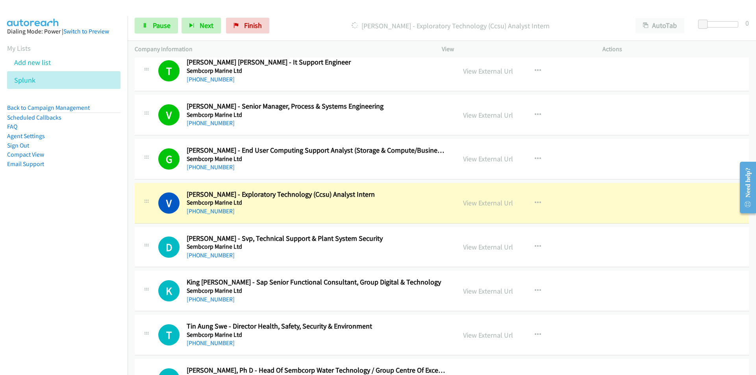
click at [67, 285] on nav "Dialing Mode: Power | Switch to Preview My Lists Add new list Splunk Back to Ca…" at bounding box center [64, 203] width 128 height 375
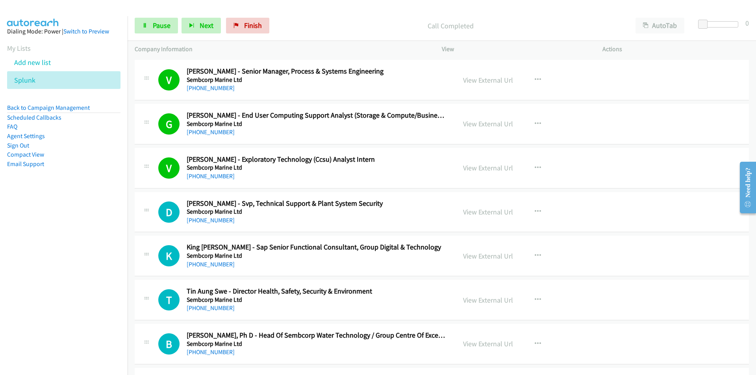
scroll to position [5241, 0]
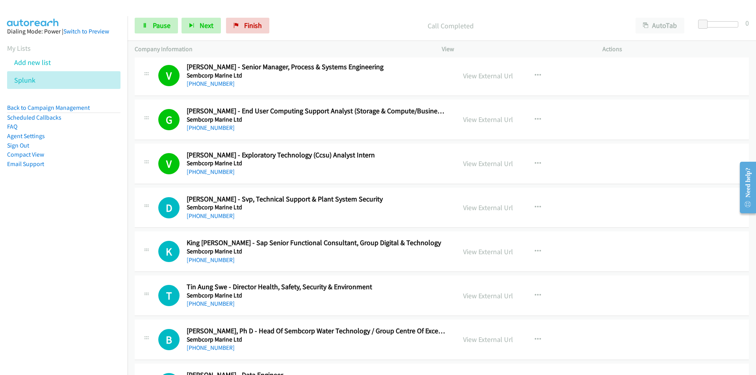
drag, startPoint x: 82, startPoint y: 259, endPoint x: 87, endPoint y: 259, distance: 5.6
click at [82, 259] on nav "Dialing Mode: Power | Switch to Preview My Lists Add new list Splunk Back to Ca…" at bounding box center [64, 203] width 128 height 375
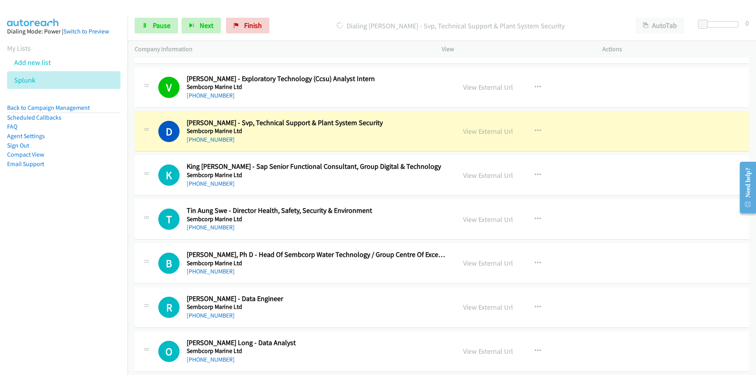
scroll to position [5320, 0]
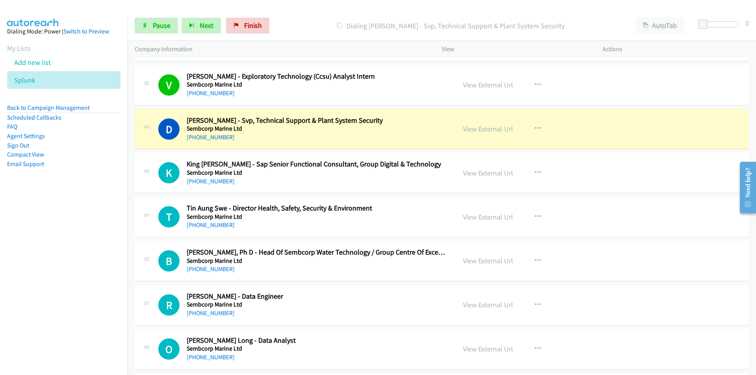
click at [91, 281] on nav "Dialing Mode: Power | Switch to Preview My Lists Add new list Splunk Back to Ca…" at bounding box center [64, 203] width 128 height 375
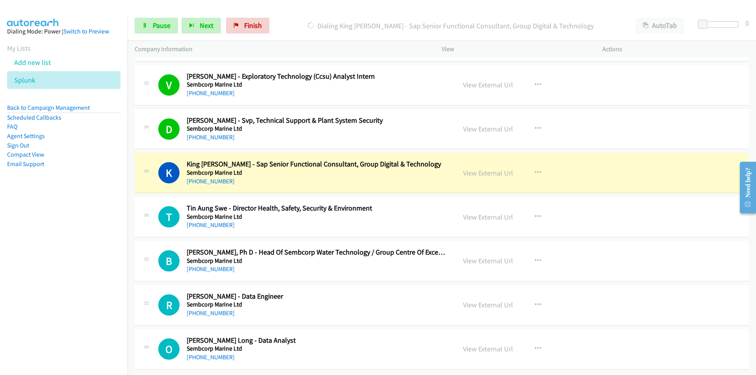
click at [84, 269] on nav "Dialing Mode: Power | Switch to Preview My Lists Add new list Splunk Back to Ca…" at bounding box center [64, 203] width 128 height 375
click at [94, 284] on nav "Dialing Mode: Power | Switch to Preview My Lists Add new list Splunk Back to Ca…" at bounding box center [64, 203] width 128 height 375
click at [44, 244] on nav "Dialing Mode: Power | Switch to Preview My Lists Add new list Splunk Back to Ca…" at bounding box center [64, 203] width 128 height 375
click at [475, 171] on link "View External Url" at bounding box center [488, 172] width 50 height 9
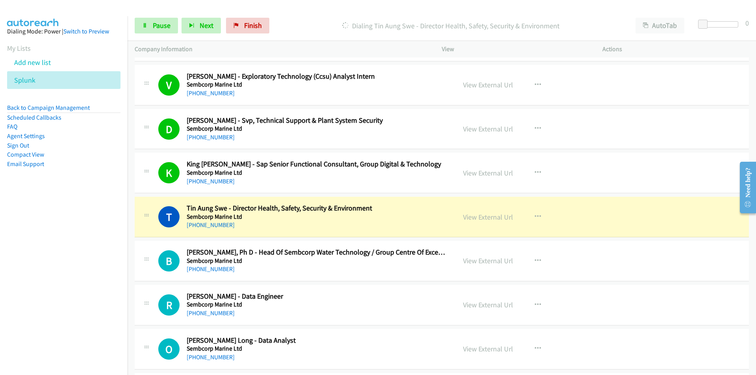
drag, startPoint x: 44, startPoint y: 248, endPoint x: 82, endPoint y: 242, distance: 38.6
click at [44, 248] on nav "Dialing Mode: Power | Switch to Preview My Lists Add new list Splunk Back to Ca…" at bounding box center [64, 203] width 128 height 375
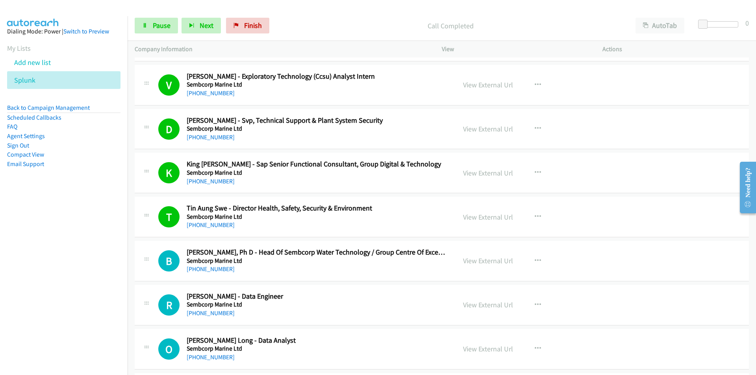
click at [113, 309] on nav "Dialing Mode: Power | Switch to Preview My Lists Add new list Splunk Back to Ca…" at bounding box center [64, 203] width 128 height 375
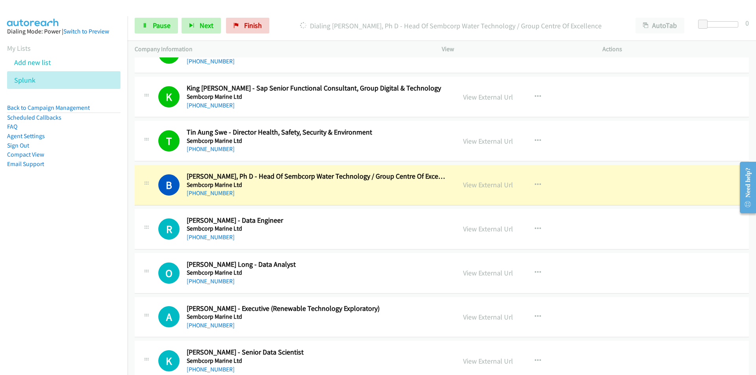
scroll to position [5398, 0]
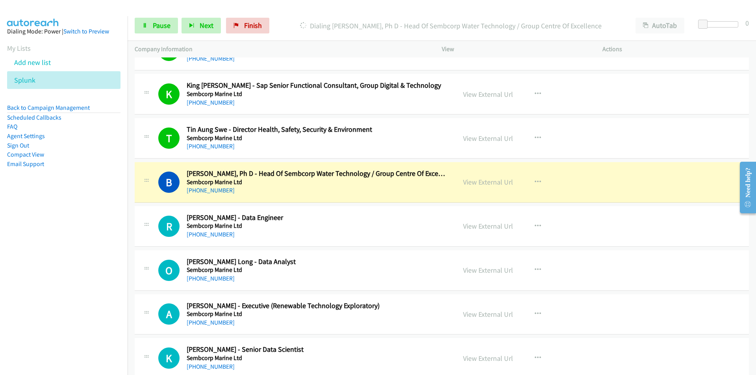
click at [0, 301] on nav "Dialing Mode: Power | Switch to Preview My Lists Add new list Splunk Back to Ca…" at bounding box center [64, 203] width 128 height 375
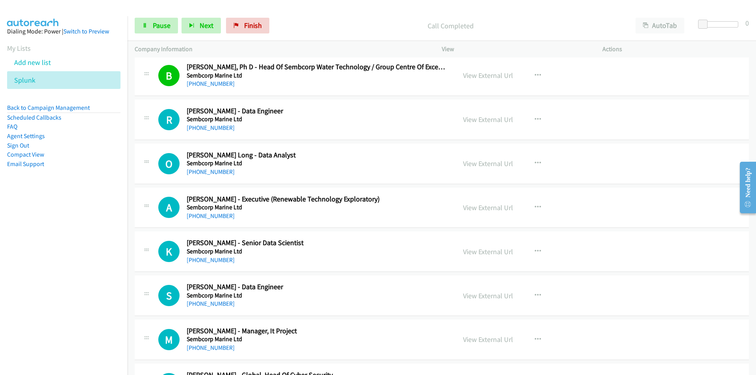
scroll to position [5516, 0]
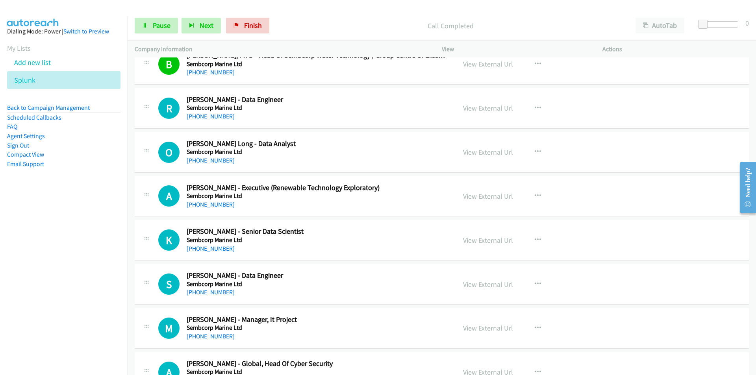
click at [46, 277] on nav "Dialing Mode: Power | Switch to Preview My Lists Add new list Splunk Back to Ca…" at bounding box center [64, 203] width 128 height 375
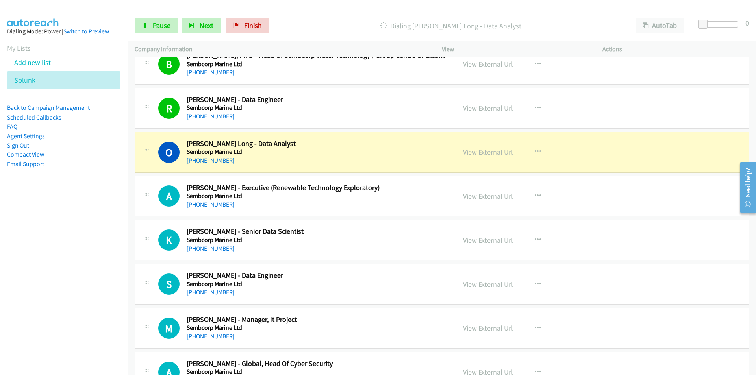
drag, startPoint x: 8, startPoint y: 289, endPoint x: 17, endPoint y: 287, distance: 9.3
click at [11, 288] on nav "Dialing Mode: Power | Switch to Preview My Lists Add new list Splunk Back to Ca…" at bounding box center [64, 203] width 128 height 375
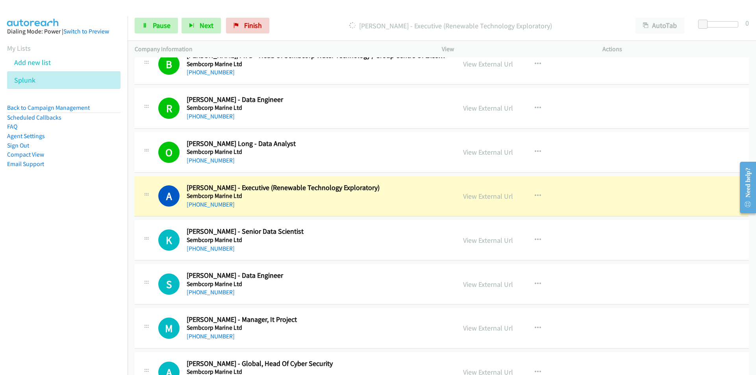
click at [107, 284] on nav "Dialing Mode: Power | Switch to Preview My Lists Add new list Splunk Back to Ca…" at bounding box center [64, 203] width 128 height 375
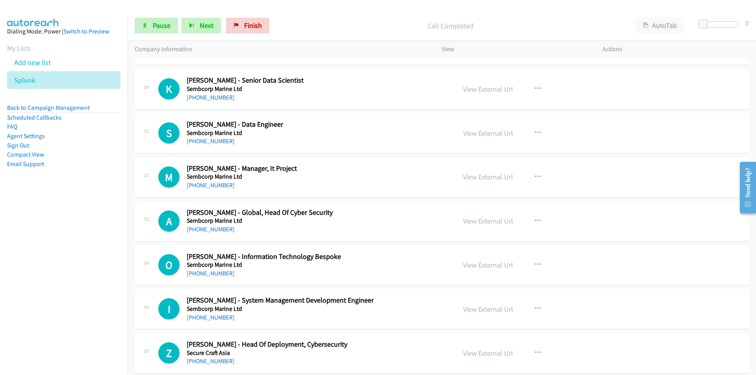
scroll to position [5674, 0]
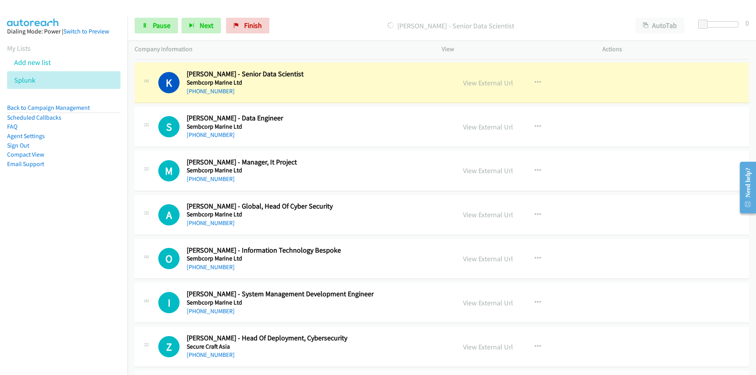
click at [65, 279] on nav "Dialing Mode: Power | Switch to Preview My Lists Add new list Splunk Back to Ca…" at bounding box center [64, 203] width 128 height 375
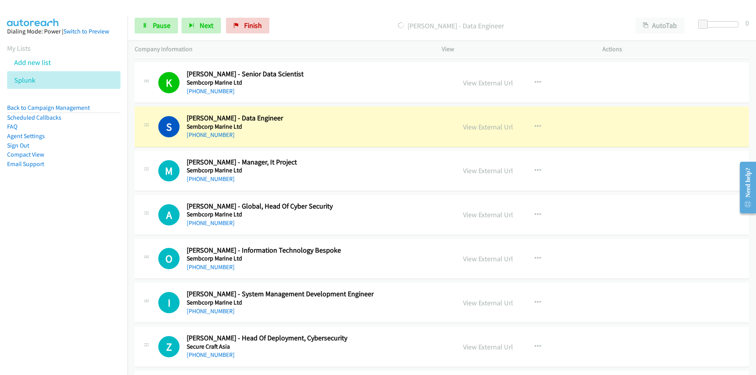
click at [78, 280] on nav "Dialing Mode: Power | Switch to Preview My Lists Add new list Splunk Back to Ca…" at bounding box center [64, 203] width 128 height 375
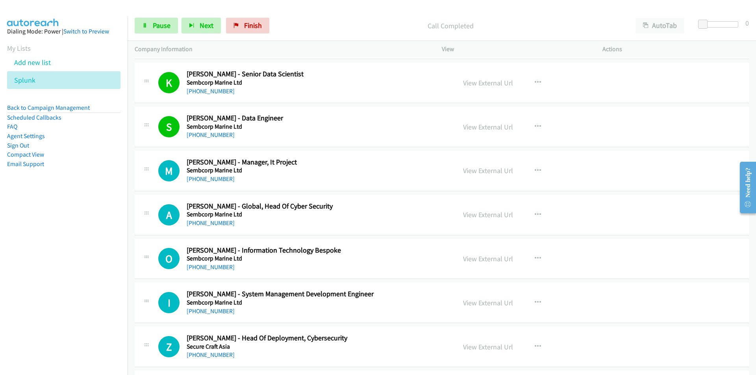
click at [84, 277] on nav "Dialing Mode: Power | Switch to Preview My Lists Add new list Splunk Back to Ca…" at bounding box center [64, 203] width 128 height 375
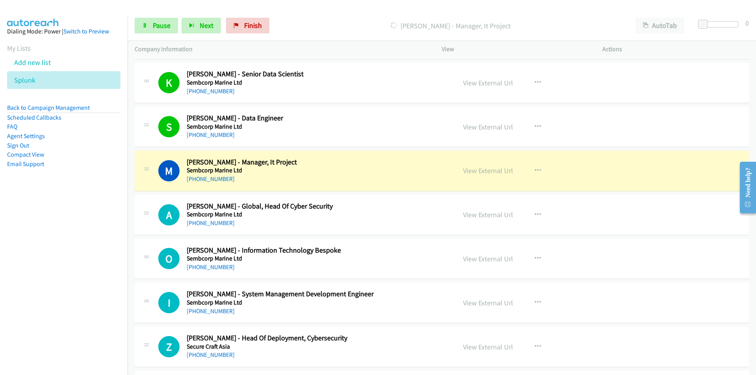
click at [97, 297] on nav "Dialing Mode: Power | Switch to Preview My Lists Add new list Splunk Back to Ca…" at bounding box center [64, 203] width 128 height 375
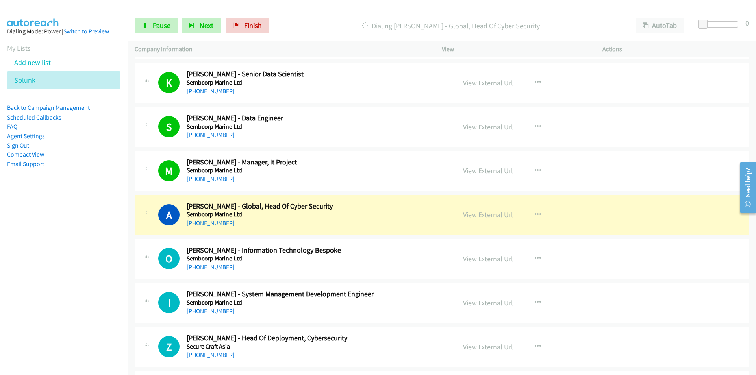
click at [63, 289] on nav "Dialing Mode: Power | Switch to Preview My Lists Add new list Splunk Back to Ca…" at bounding box center [64, 203] width 128 height 375
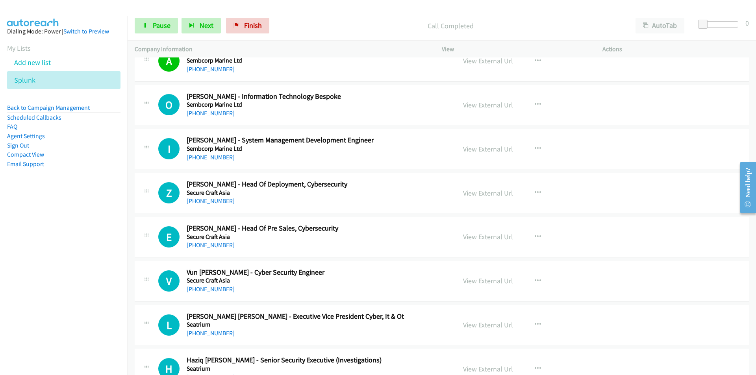
scroll to position [5831, 0]
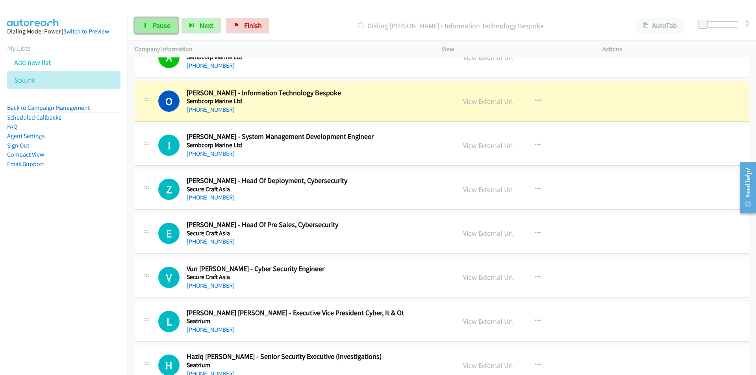
click at [154, 24] on span "Pause" at bounding box center [162, 25] width 18 height 9
